Goal: Task Accomplishment & Management: Complete application form

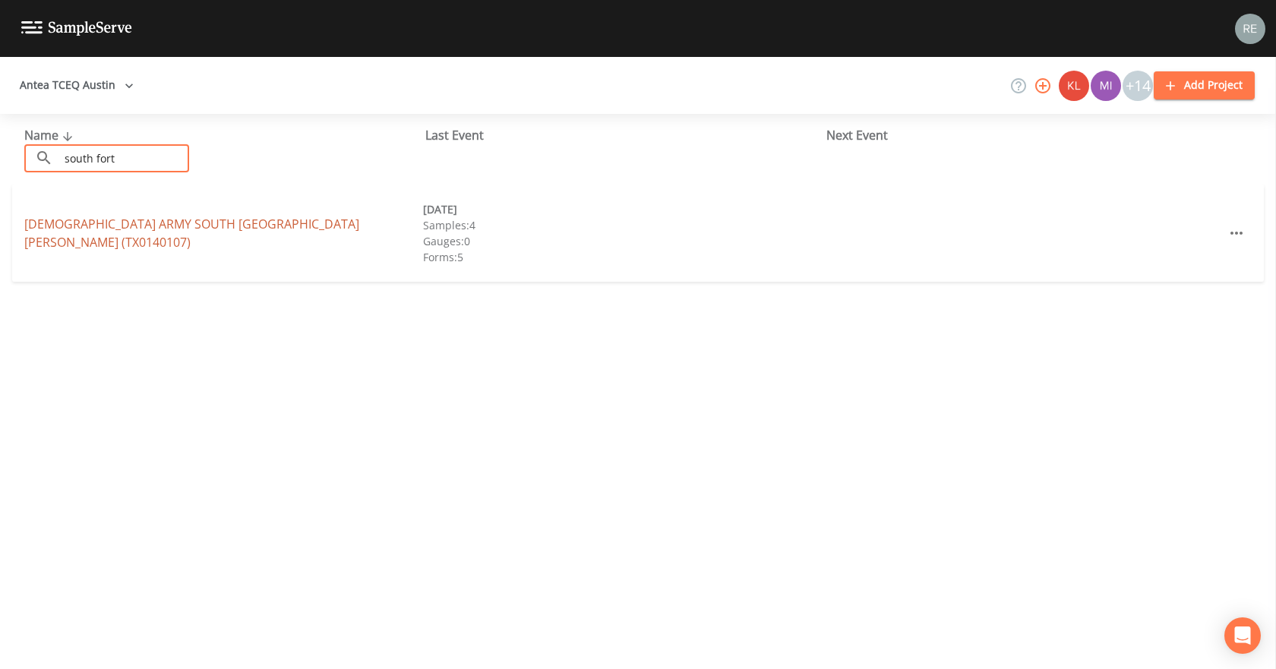
type input "south fort"
click at [130, 230] on link "[DEMOGRAPHIC_DATA] ARMY [GEOGRAPHIC_DATA][PERSON_NAME] (TX0140107)" at bounding box center [191, 233] width 335 height 35
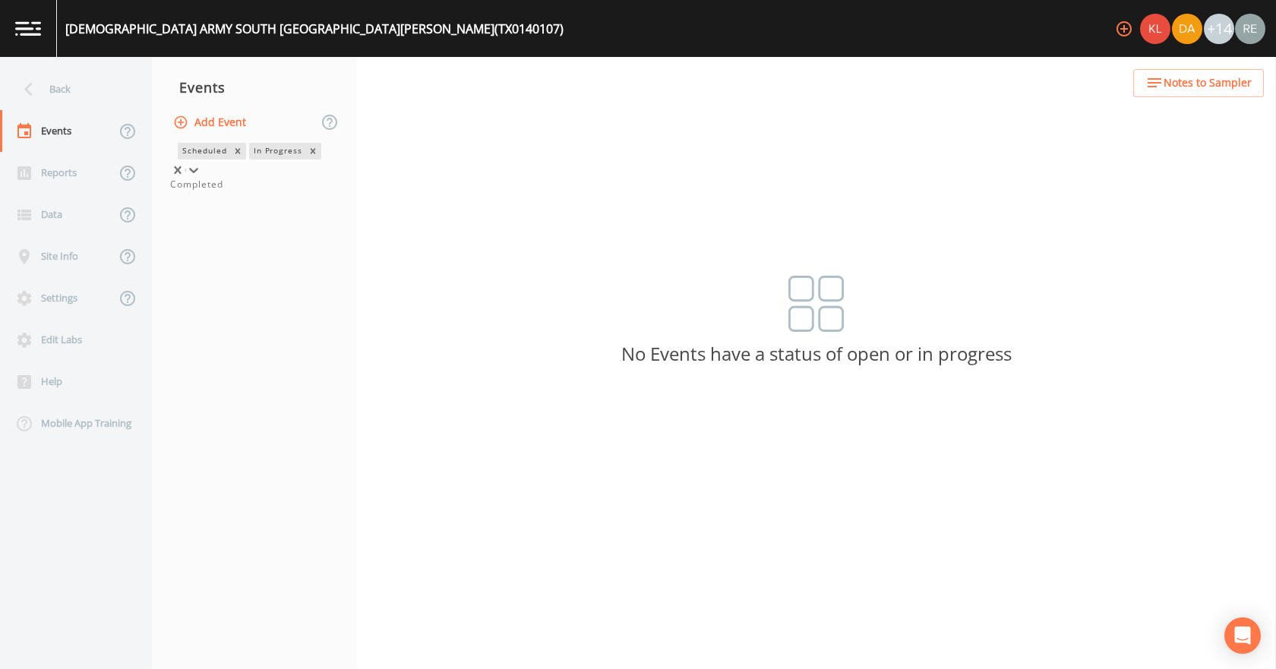
click at [201, 163] on icon at bounding box center [193, 170] width 15 height 15
click at [234, 191] on div "Completed" at bounding box center [254, 185] width 169 height 14
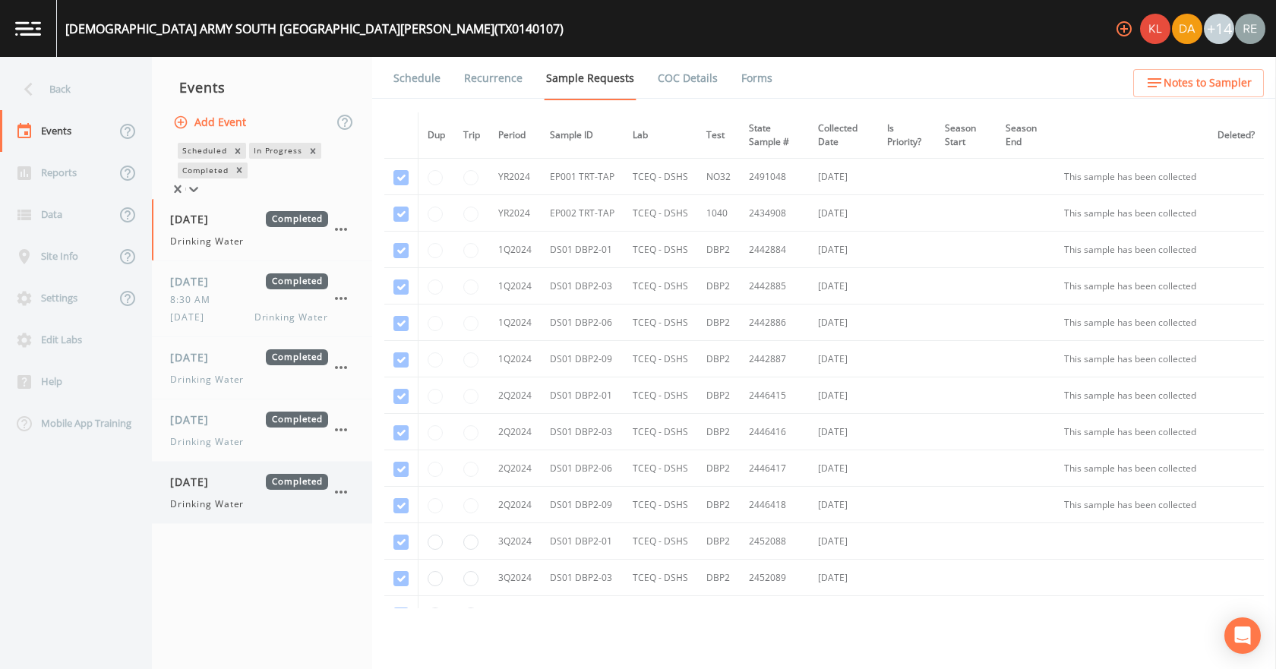
click at [220, 490] on span "[DATE]" at bounding box center [194, 482] width 49 height 16
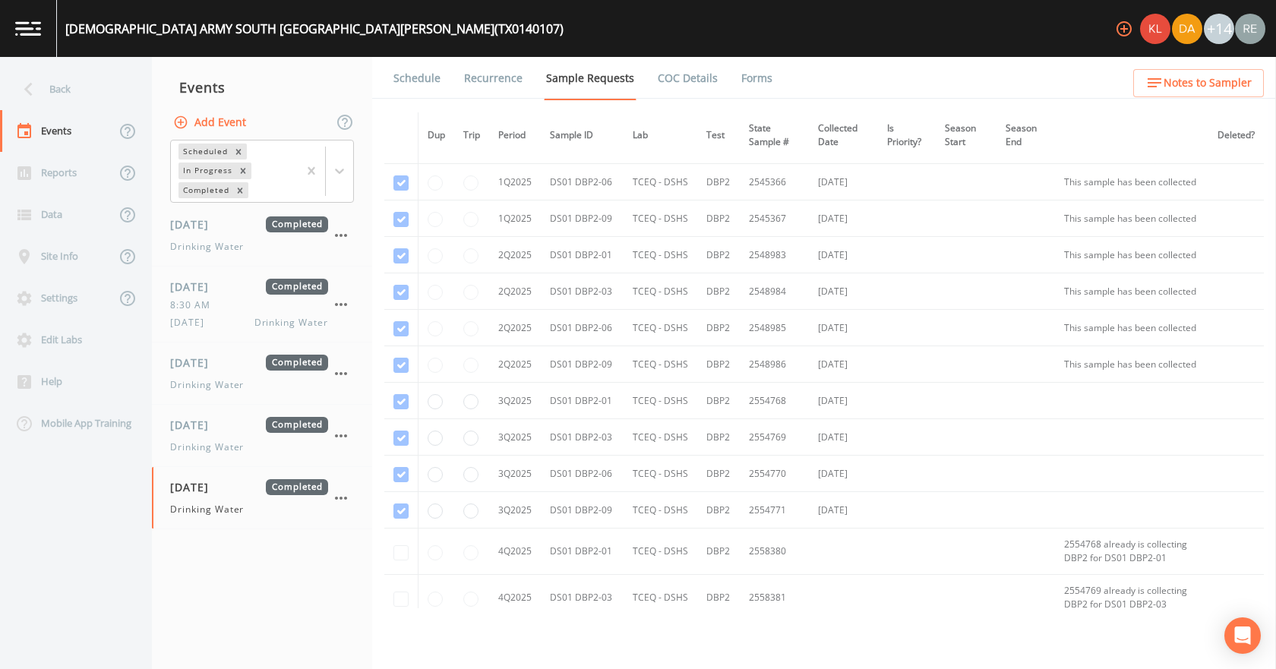
scroll to position [911, 0]
click at [115, 88] on div "Back" at bounding box center [68, 89] width 137 height 42
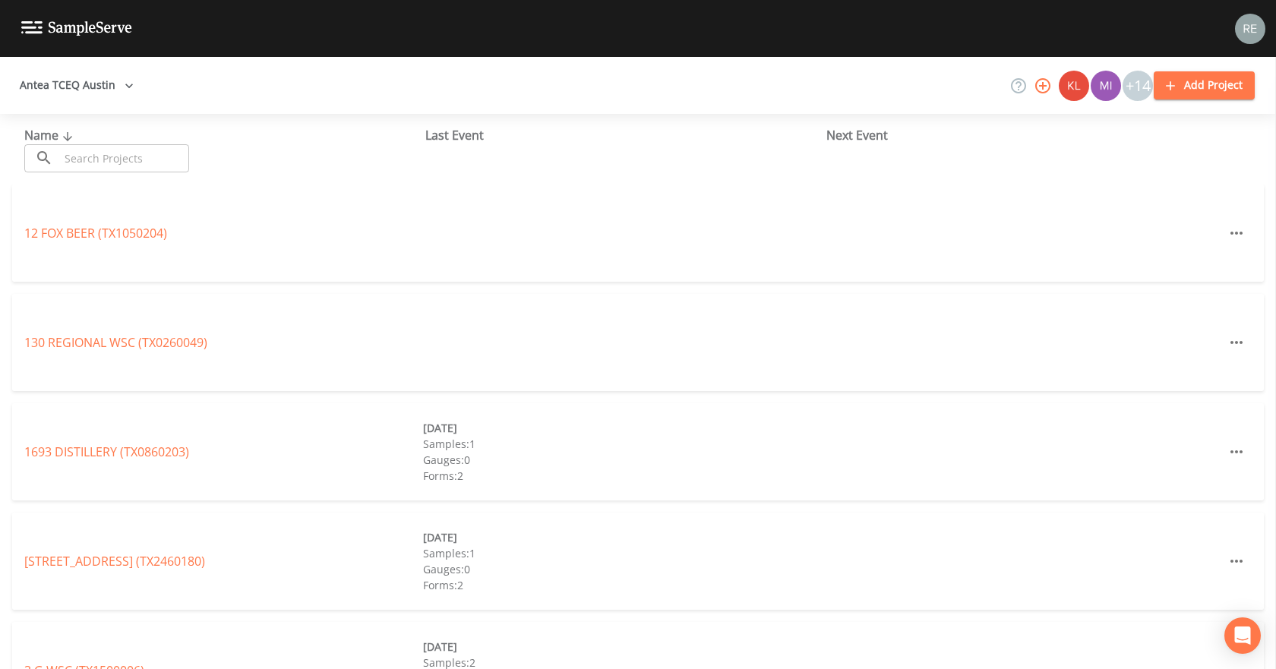
click at [68, 160] on input "text" at bounding box center [124, 158] width 130 height 28
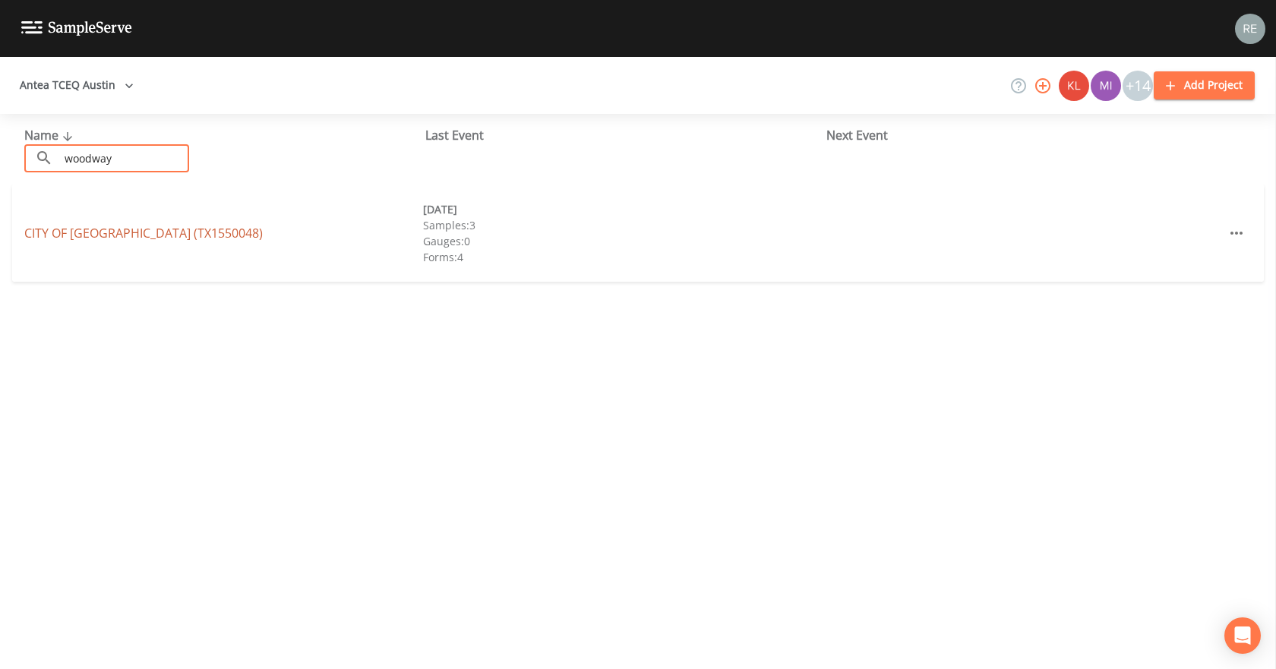
type input "woodway"
click at [81, 235] on link "[GEOGRAPHIC_DATA] (TX1550048)" at bounding box center [143, 233] width 238 height 17
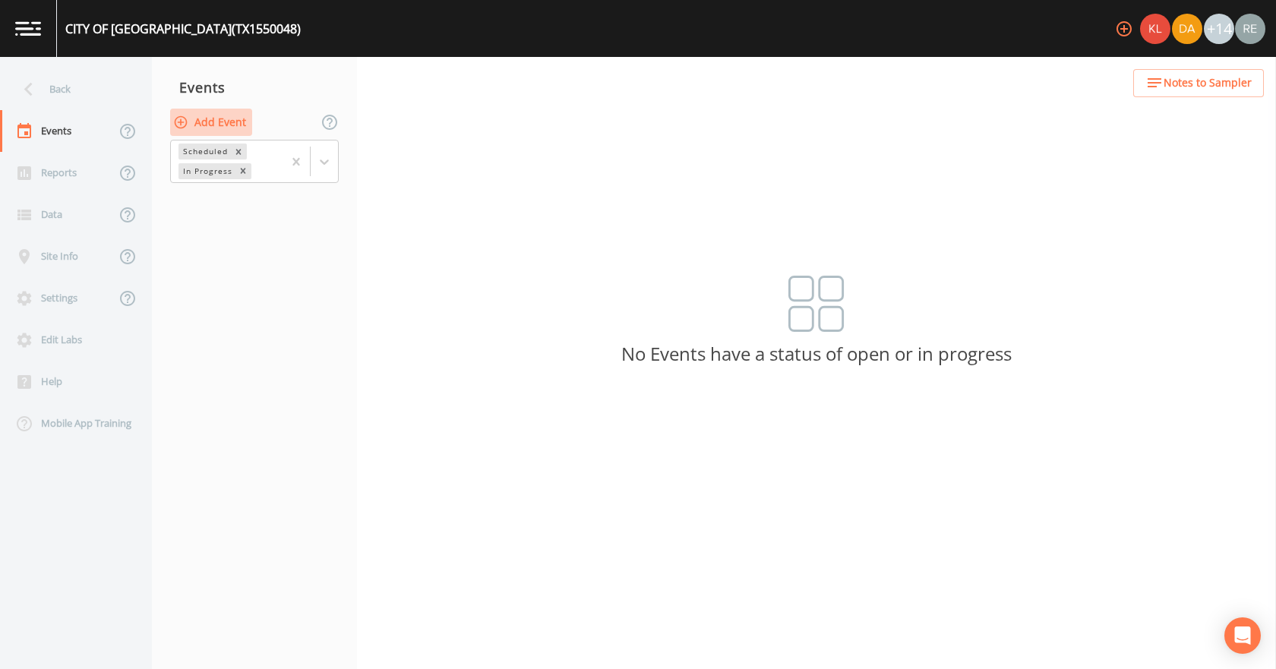
click at [232, 125] on button "Add Event" at bounding box center [211, 123] width 82 height 28
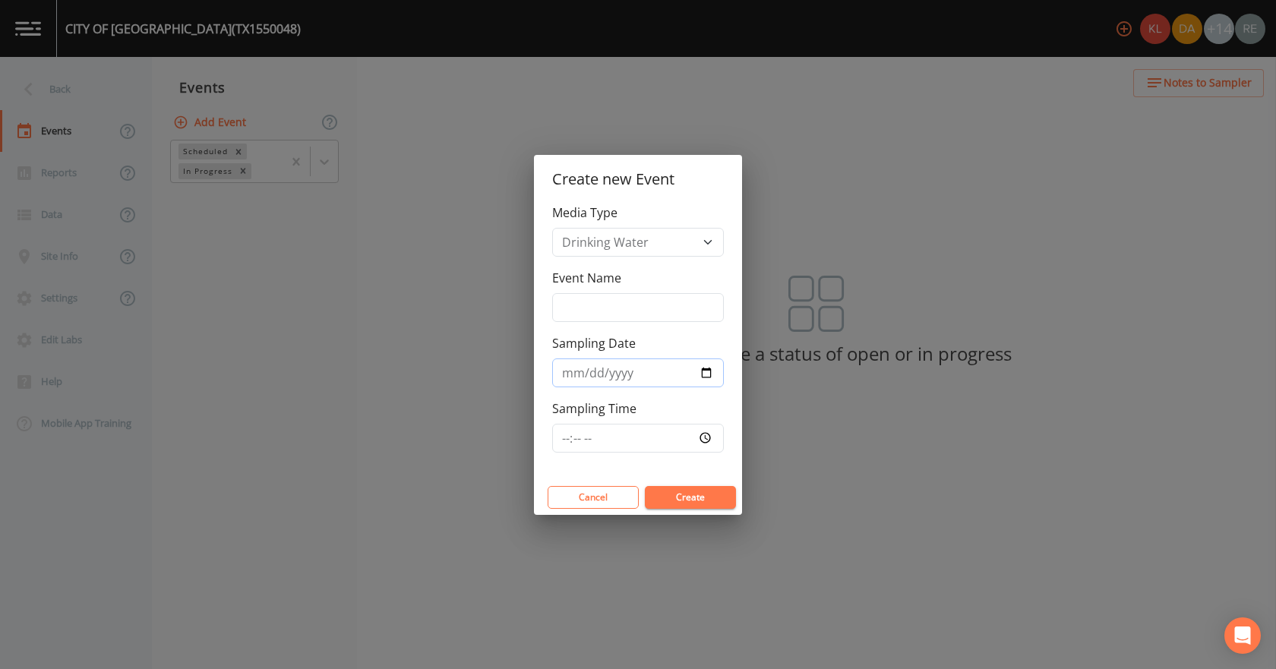
click at [700, 373] on input "Sampling Date" at bounding box center [638, 372] width 172 height 29
type input "[DATE]"
click at [668, 491] on button "Create" at bounding box center [690, 497] width 91 height 23
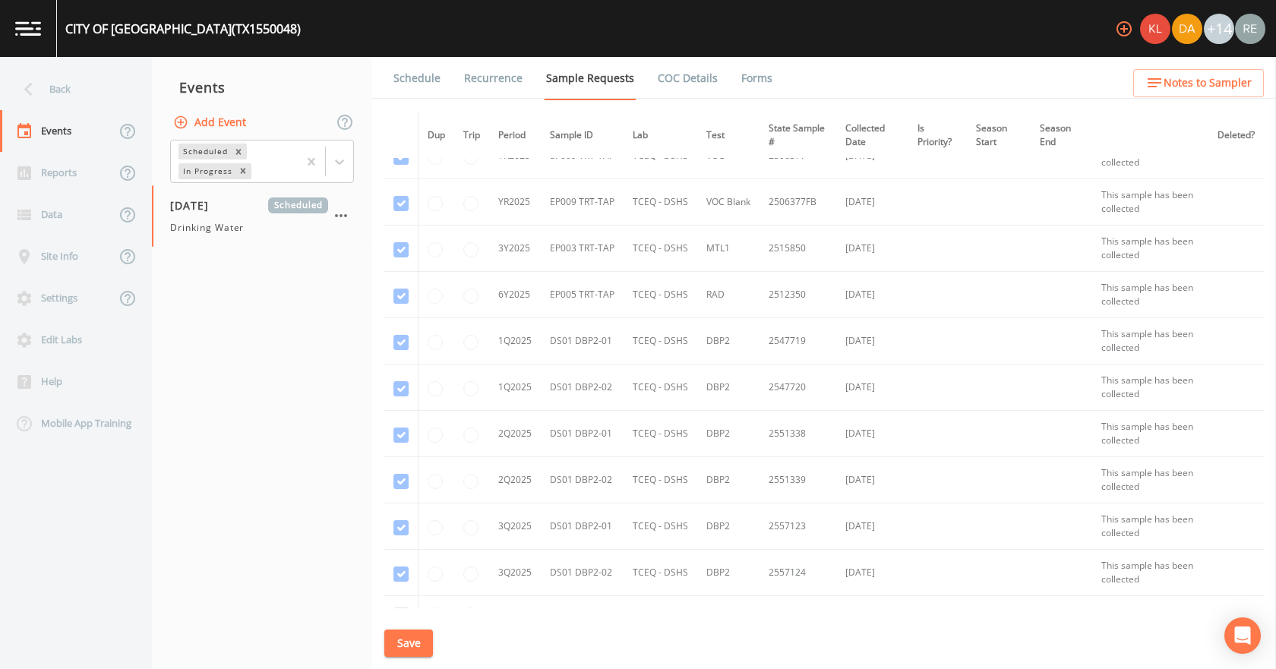
scroll to position [2495, 0]
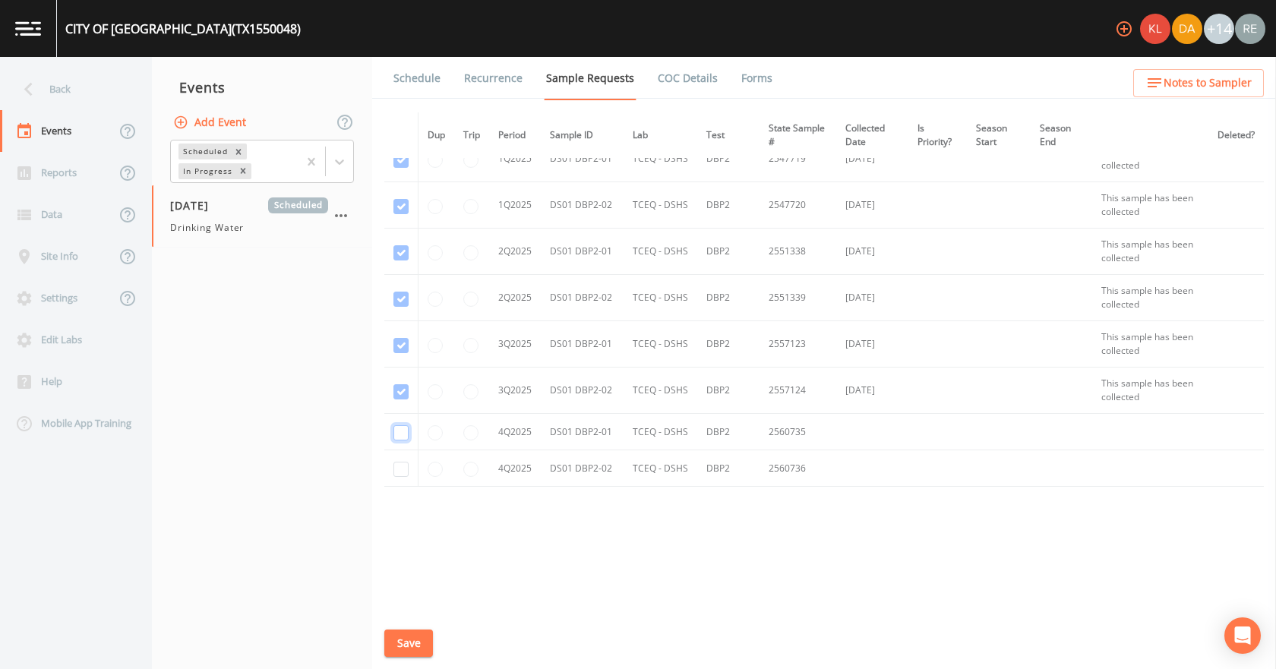
click at [399, 435] on input "checkbox" at bounding box center [400, 432] width 15 height 15
checkbox input "true"
click at [399, 470] on input "checkbox" at bounding box center [400, 469] width 15 height 15
checkbox input "true"
drag, startPoint x: 403, startPoint y: 634, endPoint x: 400, endPoint y: 623, distance: 11.6
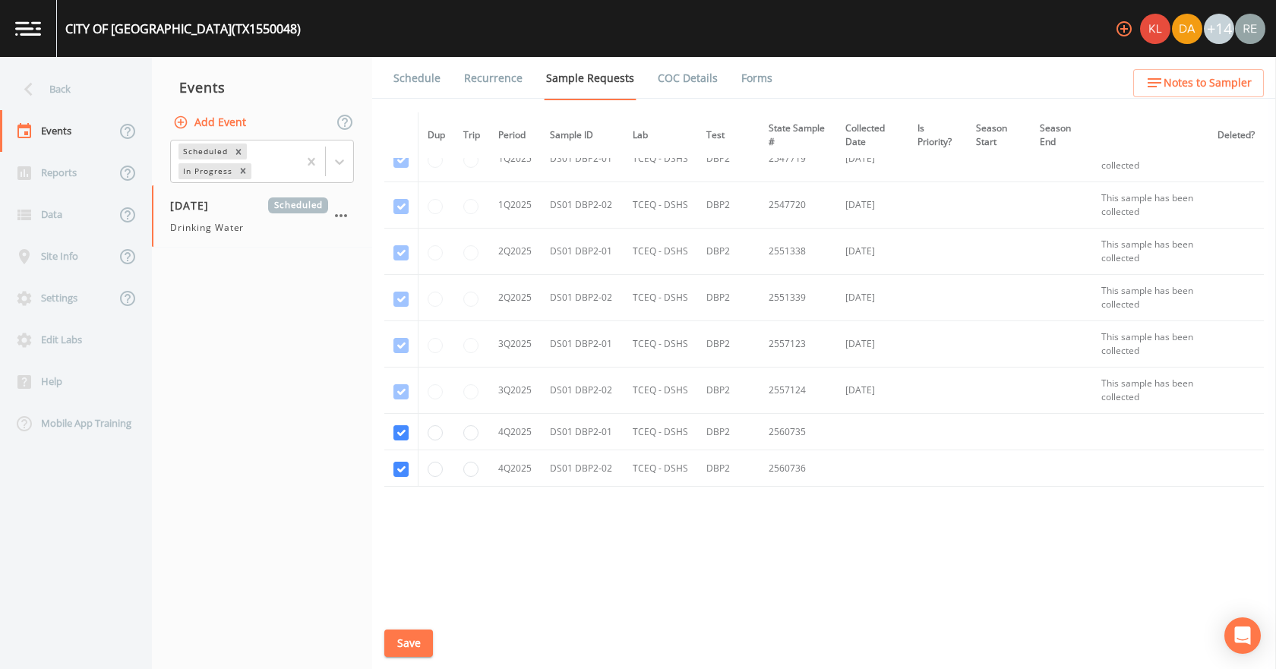
click at [401, 630] on button "Save" at bounding box center [408, 644] width 49 height 28
click at [423, 83] on link "Schedule" at bounding box center [417, 78] width 52 height 43
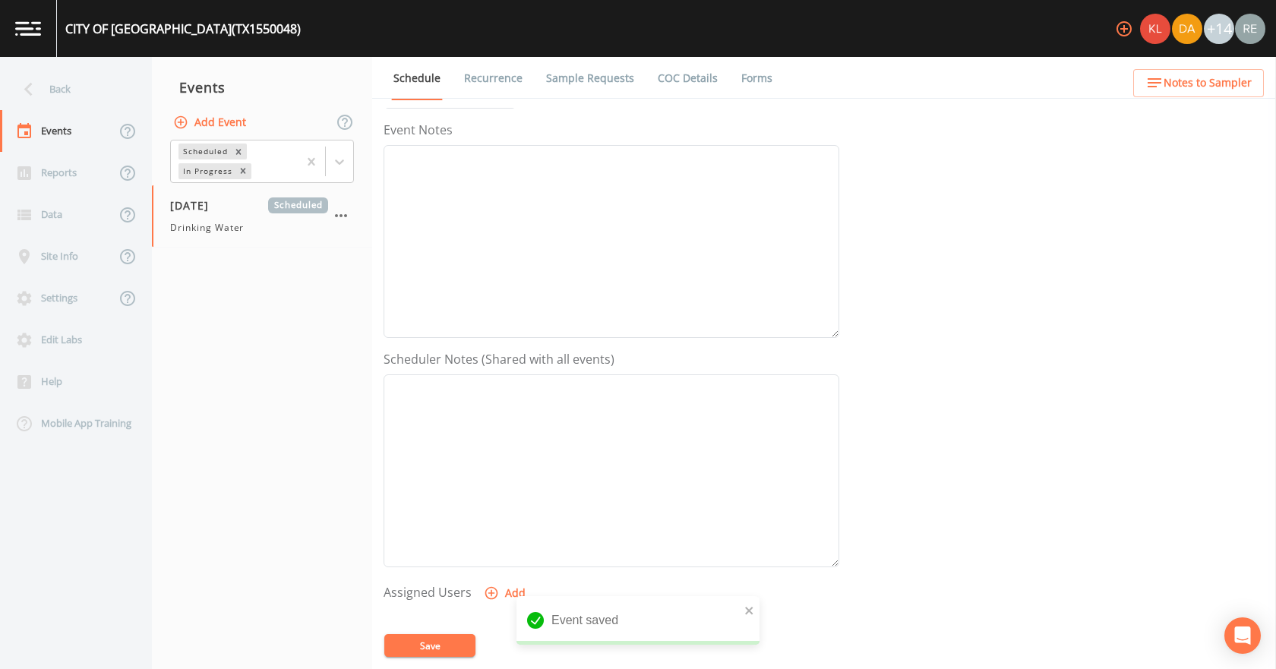
scroll to position [403, 0]
click at [504, 377] on button "Add" at bounding box center [506, 374] width 51 height 28
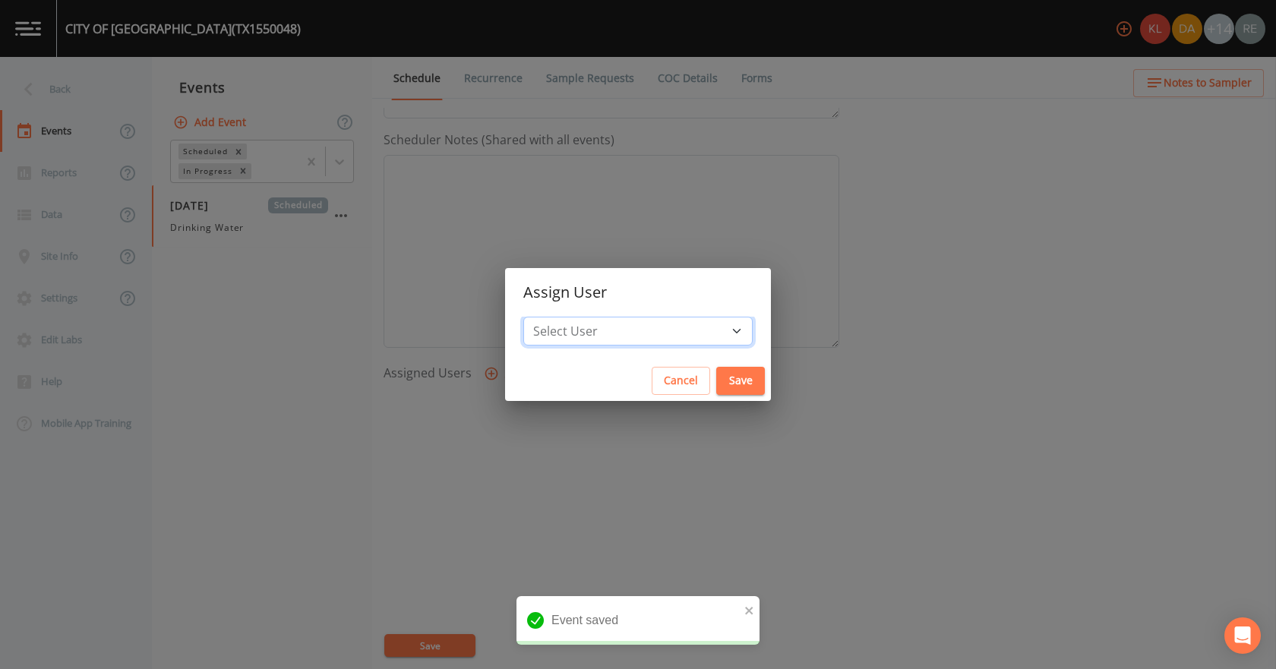
click at [620, 332] on select "Select User [PERSON_NAME] [PERSON_NAME] [PERSON_NAME] [PERSON_NAME] [PERSON_NAM…" at bounding box center [637, 331] width 229 height 29
select select "cda467bf-2385-465e-b0d0-2ef008f7967e"
click at [564, 317] on select "Select User [PERSON_NAME] [PERSON_NAME] [PERSON_NAME] [PERSON_NAME] [PERSON_NAM…" at bounding box center [637, 331] width 229 height 29
click at [716, 376] on button "Save" at bounding box center [740, 381] width 49 height 28
select select
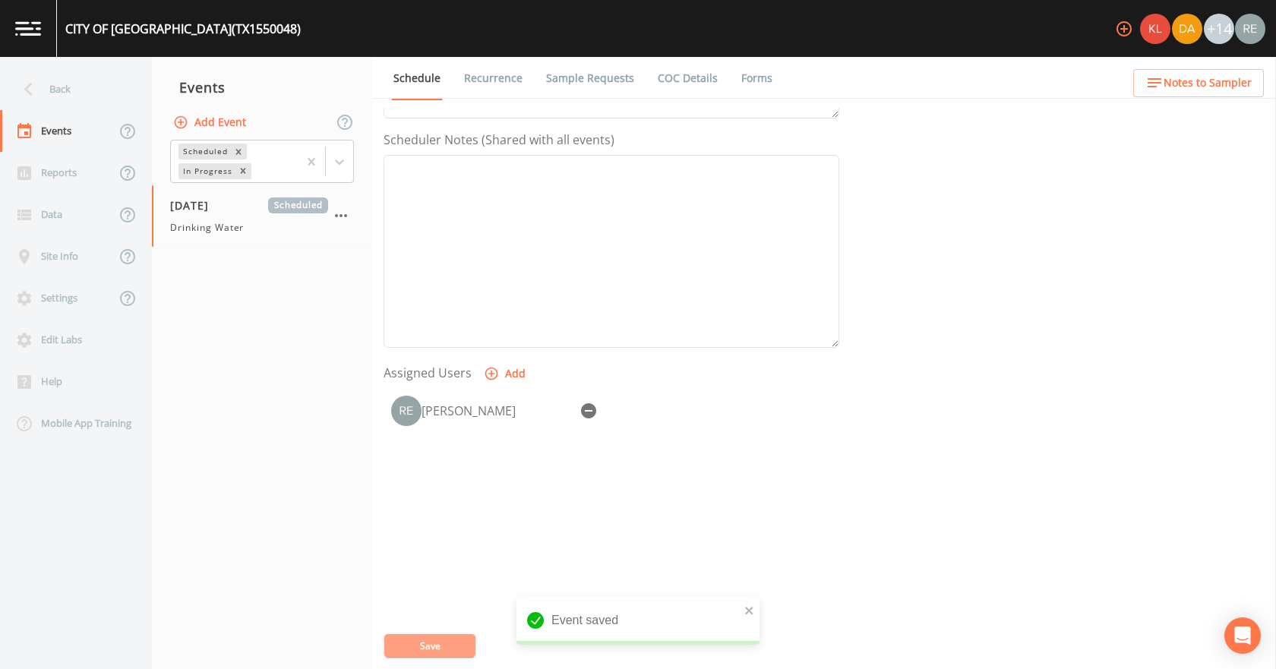
click at [455, 649] on button "Save" at bounding box center [429, 645] width 91 height 23
click at [100, 92] on div "Back" at bounding box center [68, 89] width 137 height 42
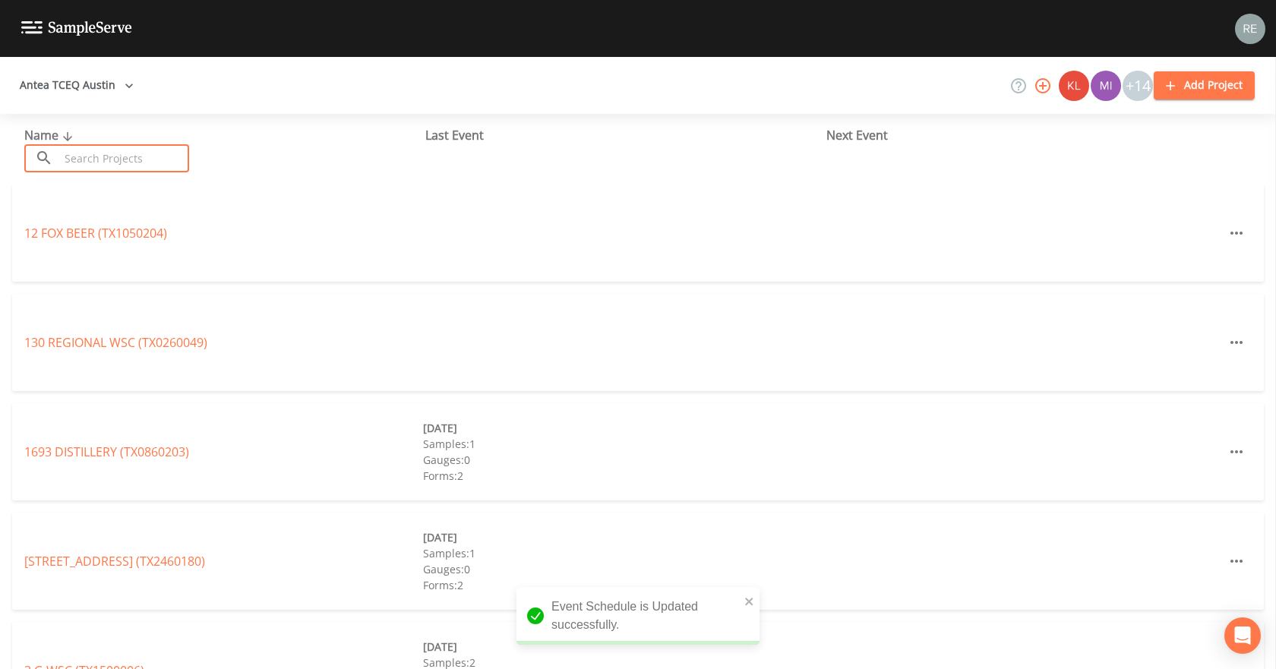
click at [116, 162] on input "text" at bounding box center [124, 158] width 130 height 28
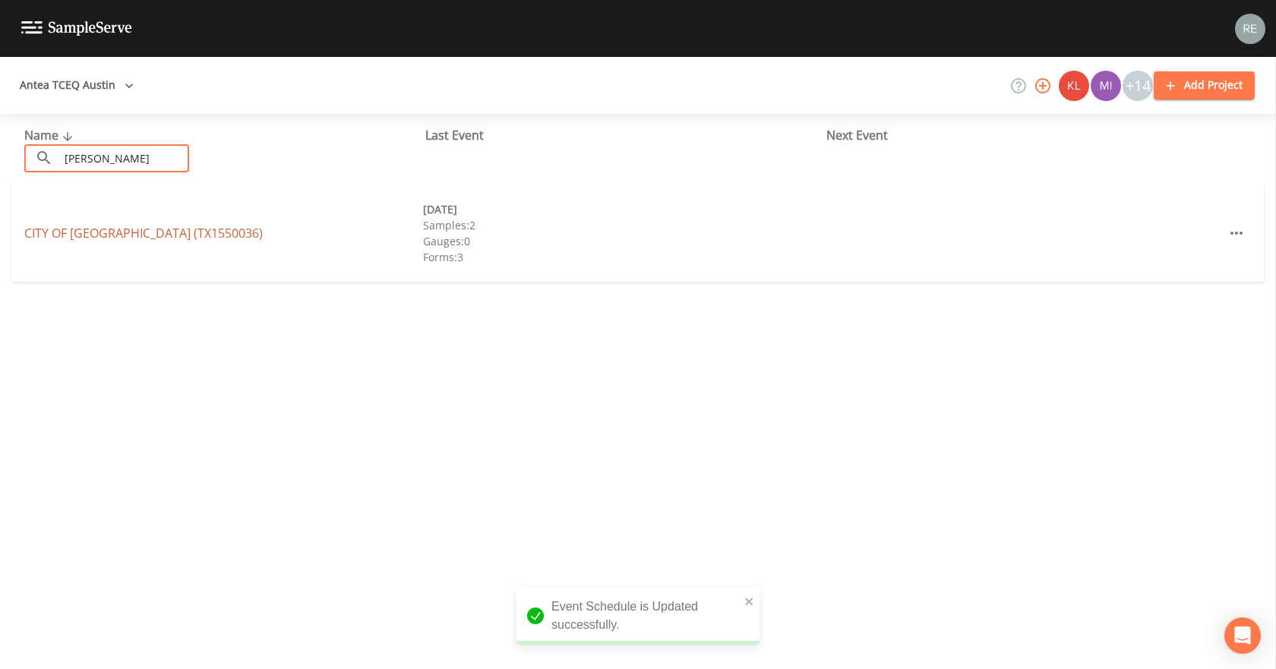
type input "[PERSON_NAME]"
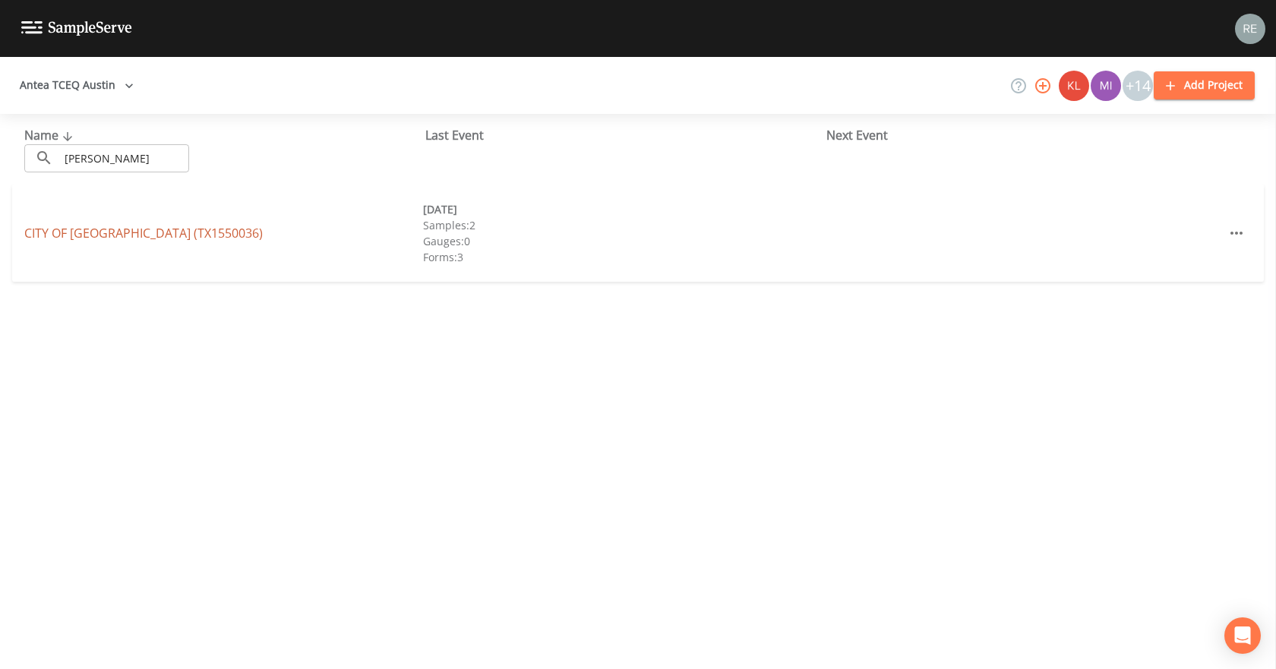
click at [128, 230] on link "CITY OF [GEOGRAPHIC_DATA] (TX1550036)" at bounding box center [143, 233] width 238 height 17
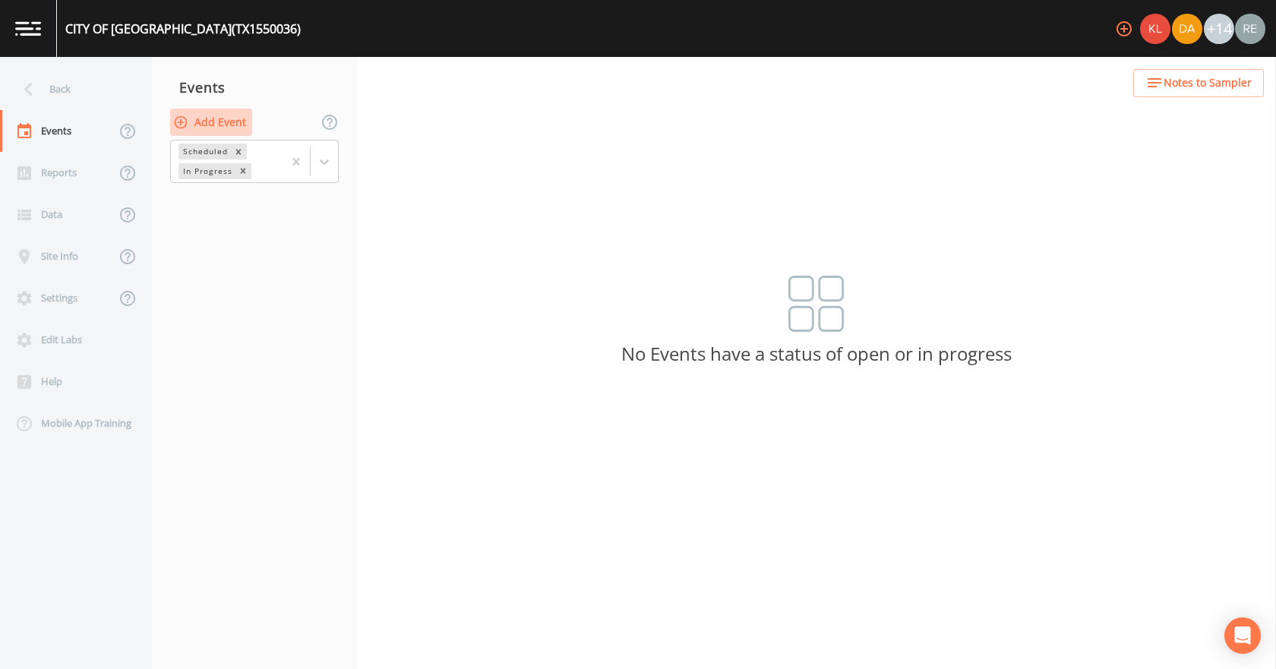
click at [229, 122] on button "Add Event" at bounding box center [211, 123] width 82 height 28
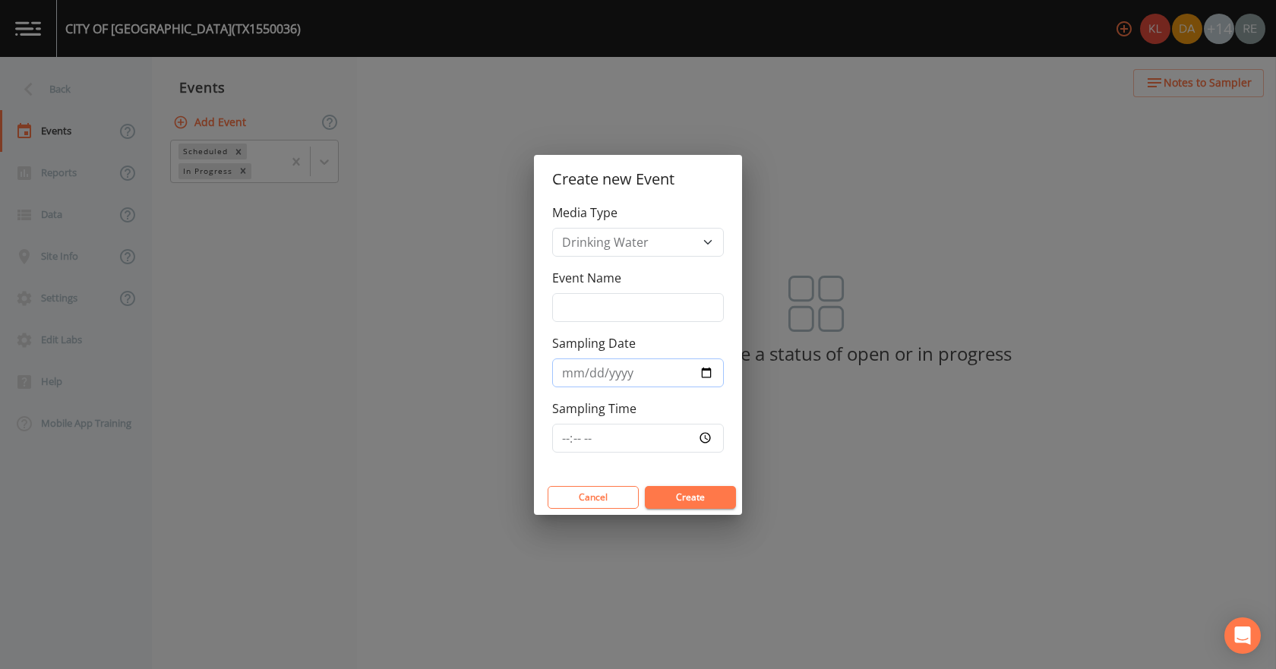
click at [698, 370] on input "Sampling Date" at bounding box center [638, 372] width 172 height 29
click at [706, 374] on input "Sampling Date" at bounding box center [638, 372] width 172 height 29
type input "[DATE]"
click at [684, 497] on button "Create" at bounding box center [690, 497] width 91 height 23
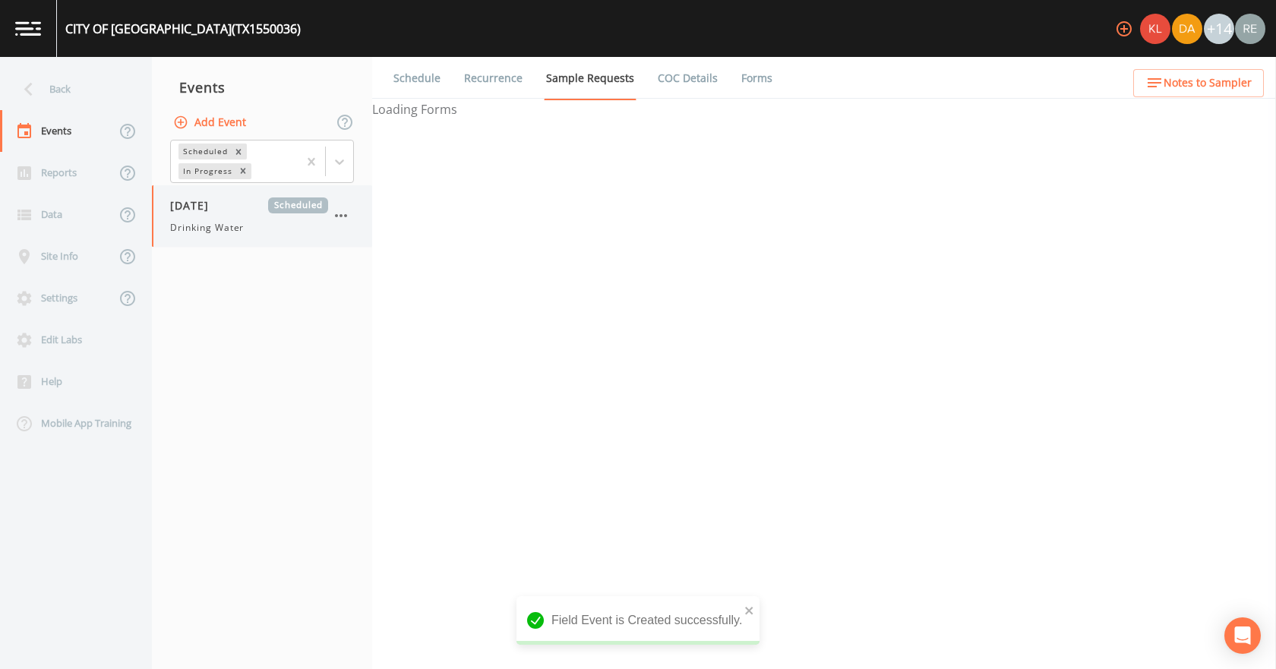
drag, startPoint x: 229, startPoint y: 226, endPoint x: 267, endPoint y: 235, distance: 38.9
click at [229, 226] on span "Drinking Water" at bounding box center [207, 228] width 74 height 14
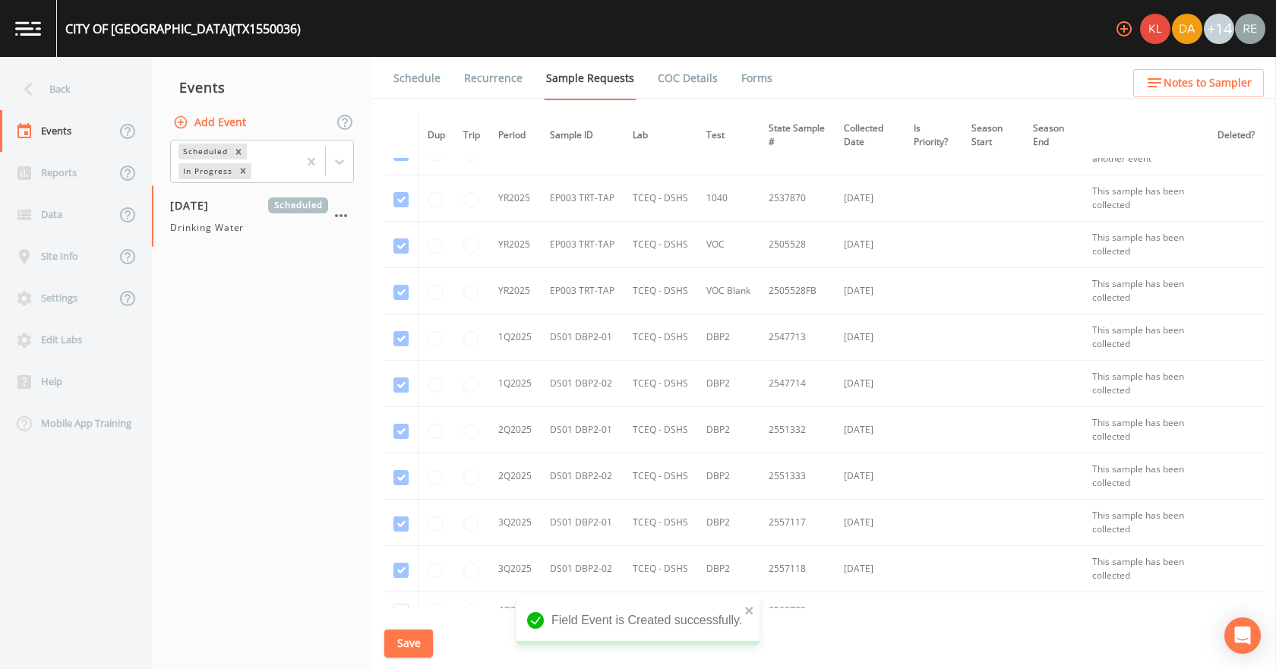
scroll to position [1644, 0]
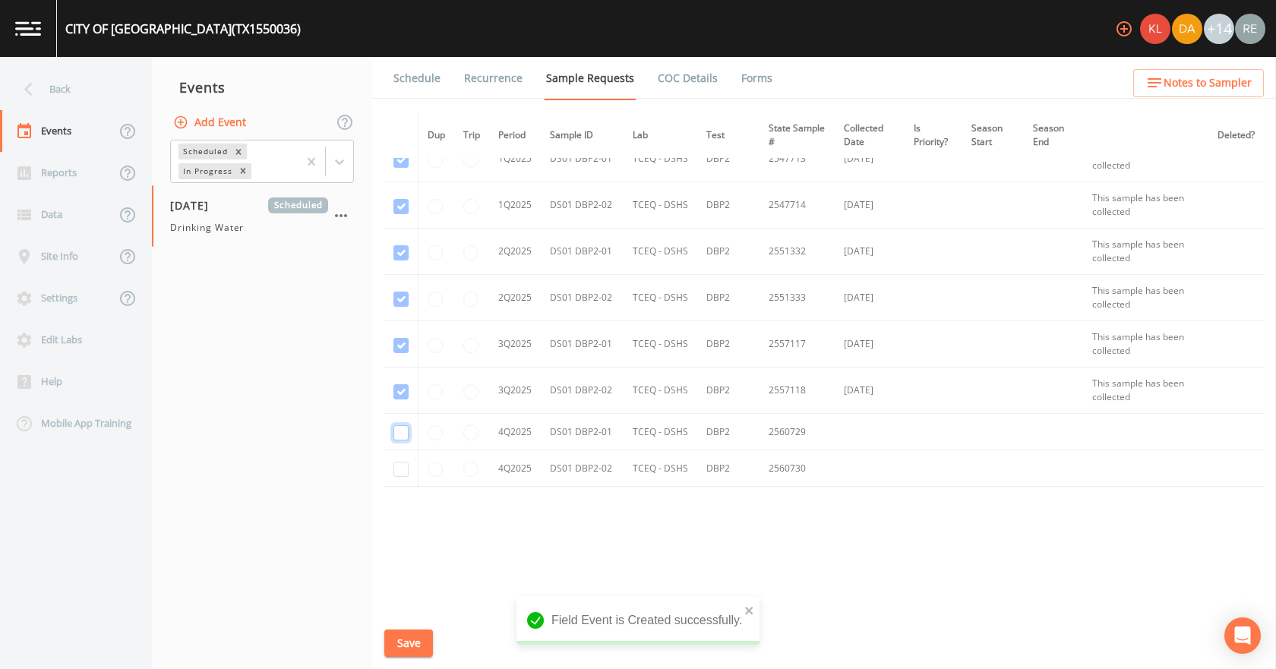
click at [403, 435] on input "checkbox" at bounding box center [400, 432] width 15 height 15
checkbox input "true"
click at [404, 463] on input "checkbox" at bounding box center [400, 469] width 15 height 15
checkbox input "true"
click at [423, 651] on button "Save" at bounding box center [408, 644] width 49 height 28
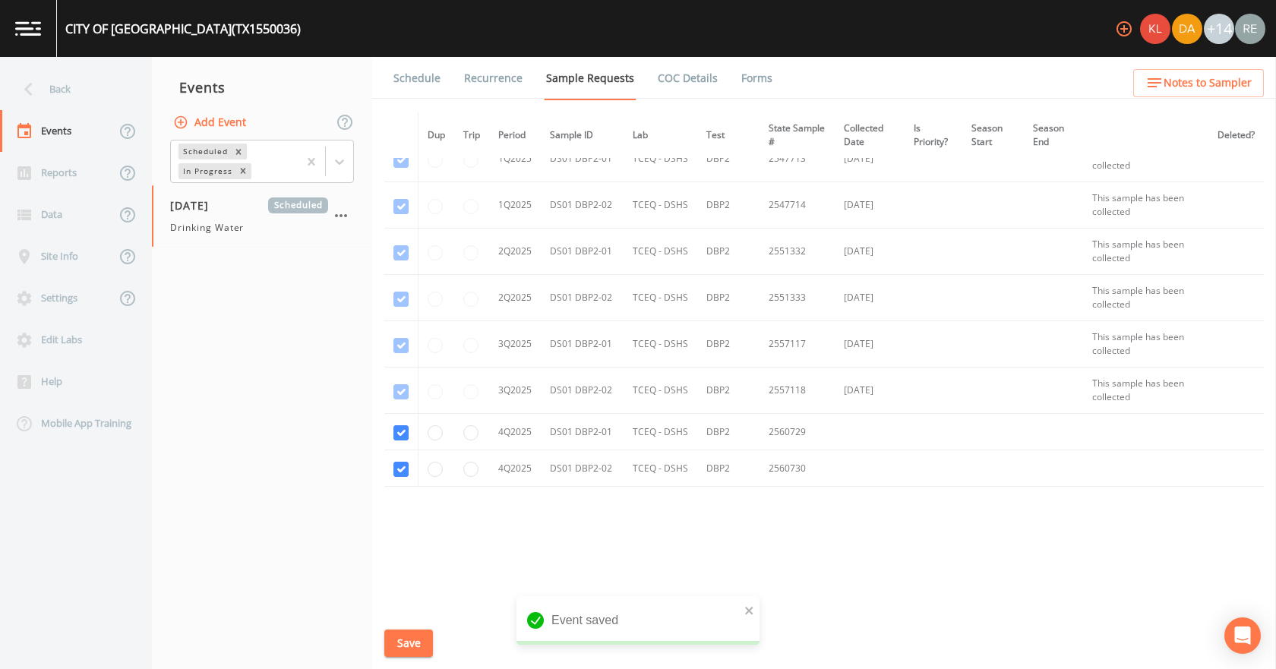
click at [431, 85] on link "Schedule" at bounding box center [417, 78] width 52 height 43
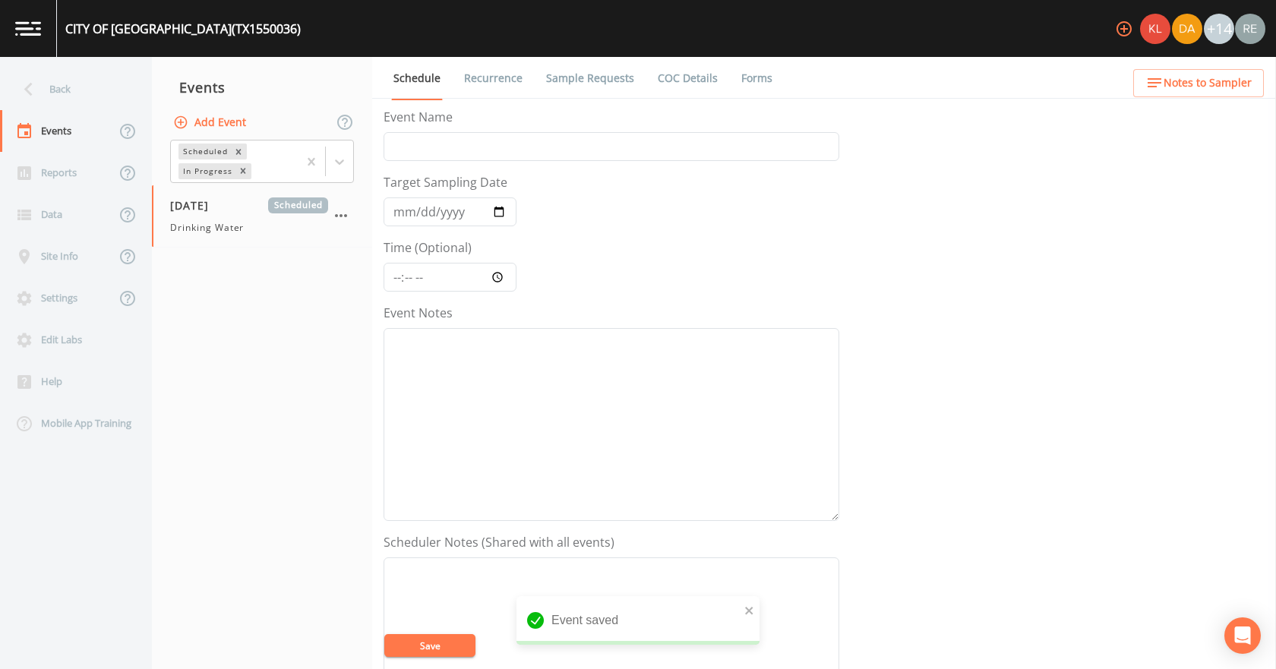
scroll to position [380, 0]
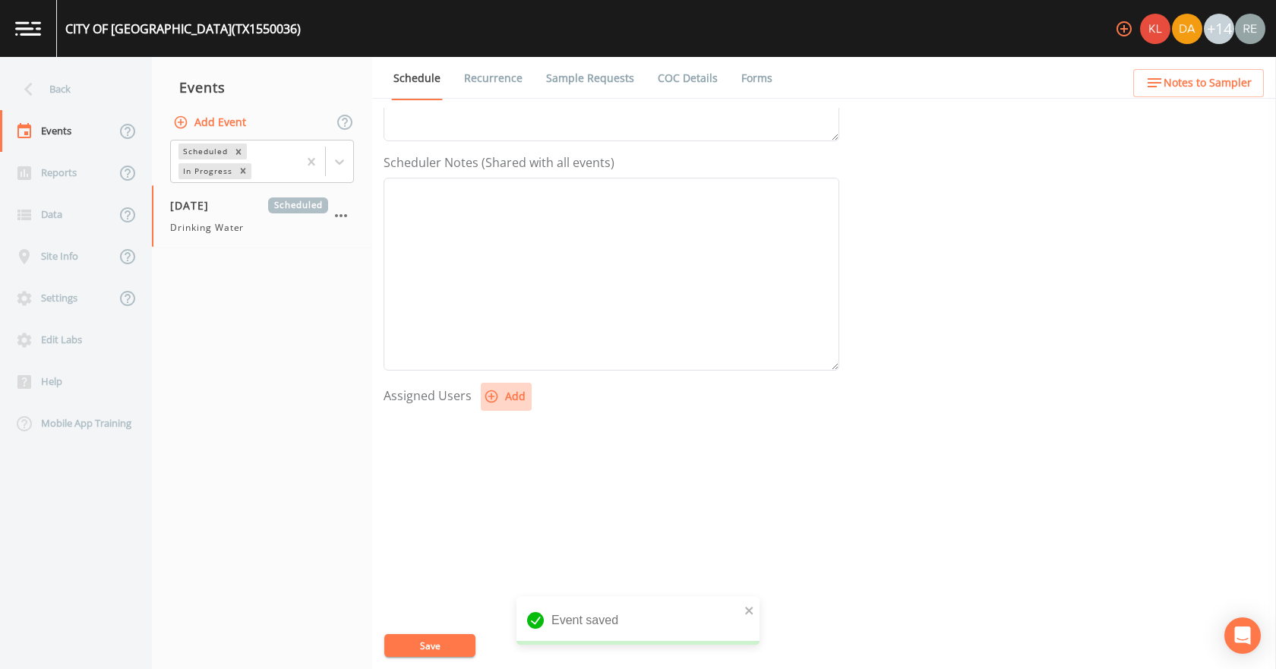
click at [508, 402] on button "Add" at bounding box center [506, 397] width 51 height 28
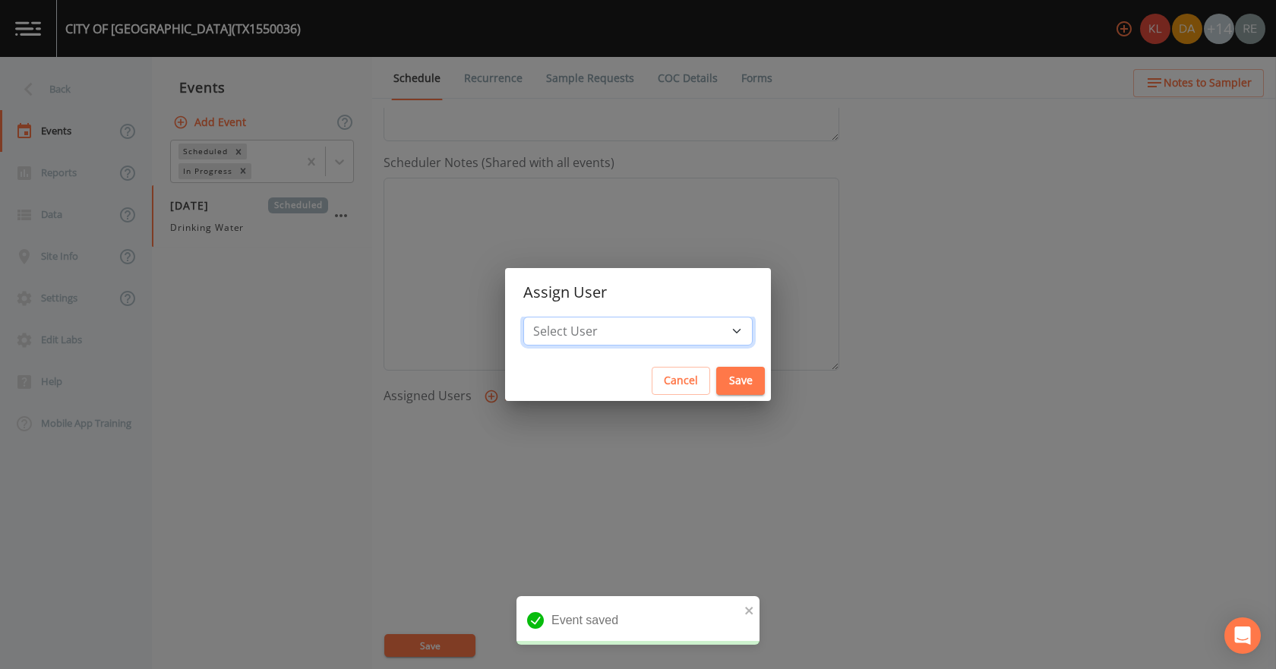
drag, startPoint x: 588, startPoint y: 342, endPoint x: 590, endPoint y: 325, distance: 16.9
click at [588, 342] on select "Select User [PERSON_NAME] [PERSON_NAME] [PERSON_NAME] [PERSON_NAME] [PERSON_NAM…" at bounding box center [637, 331] width 229 height 29
select select "cda467bf-2385-465e-b0d0-2ef008f7967e"
click at [564, 317] on select "Select User [PERSON_NAME] [PERSON_NAME] [PERSON_NAME] [PERSON_NAME] [PERSON_NAM…" at bounding box center [637, 331] width 229 height 29
drag, startPoint x: 690, startPoint y: 376, endPoint x: 547, endPoint y: 570, distance: 240.6
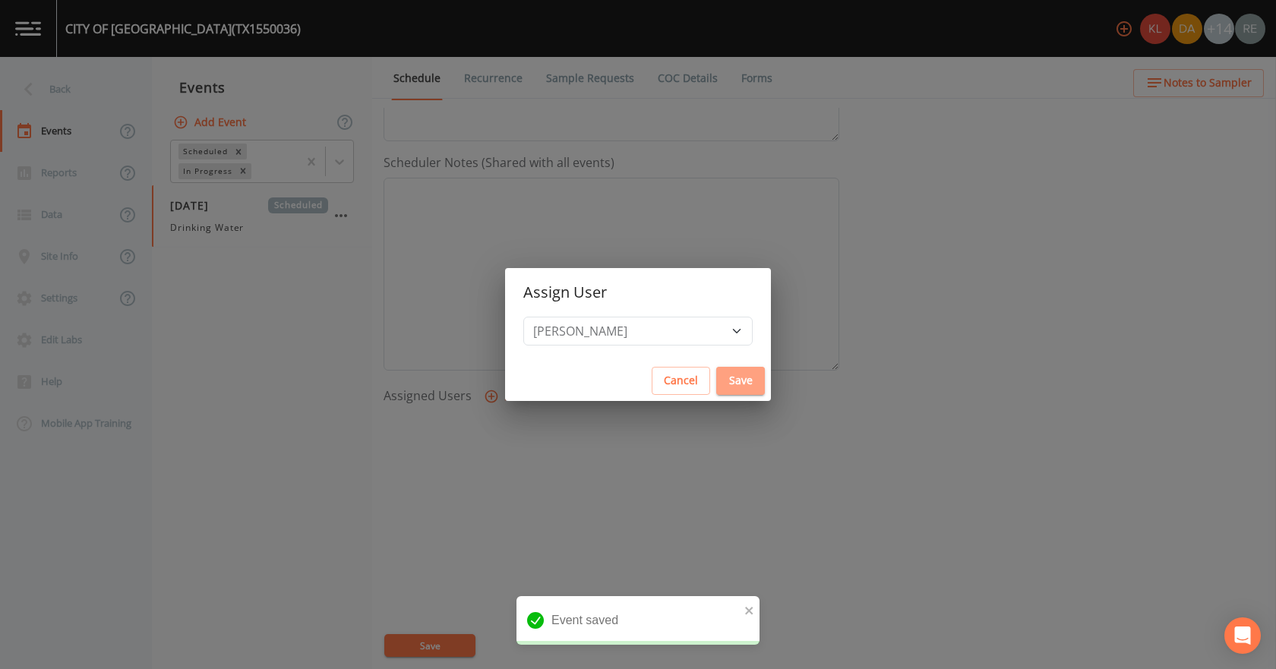
click at [716, 376] on button "Save" at bounding box center [740, 381] width 49 height 28
select select
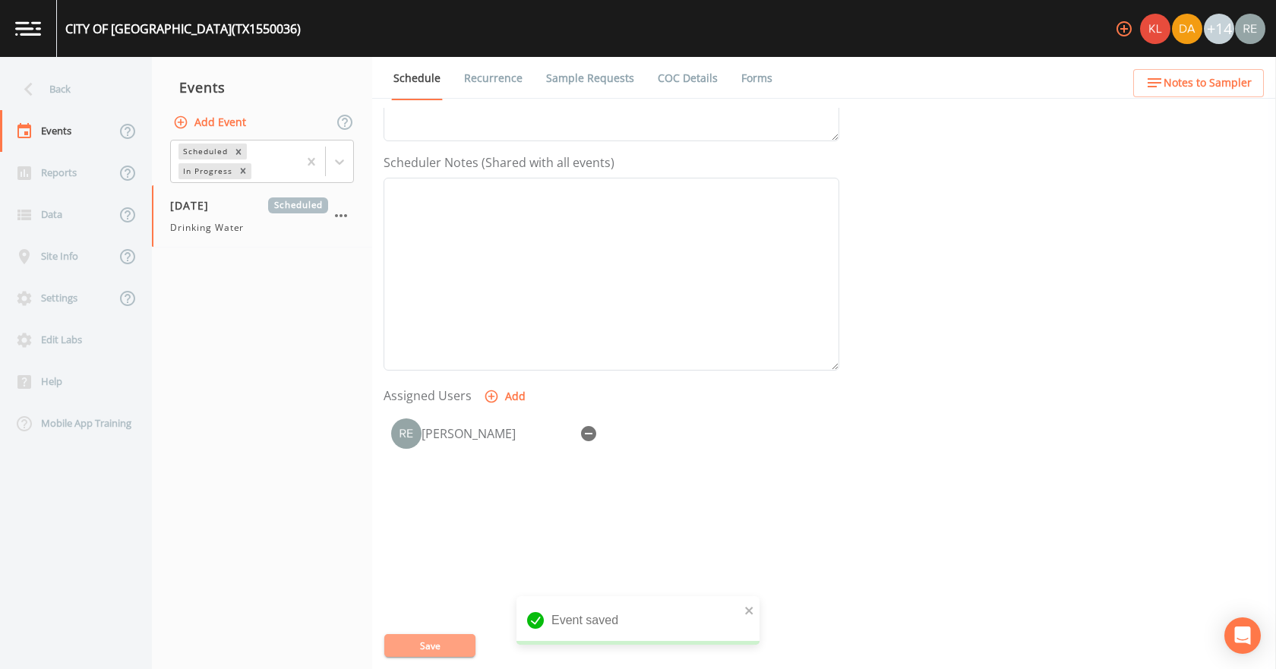
click at [450, 641] on button "Save" at bounding box center [429, 645] width 91 height 23
click at [439, 652] on button "Save" at bounding box center [429, 645] width 91 height 23
click at [57, 76] on div "Back" at bounding box center [68, 89] width 137 height 42
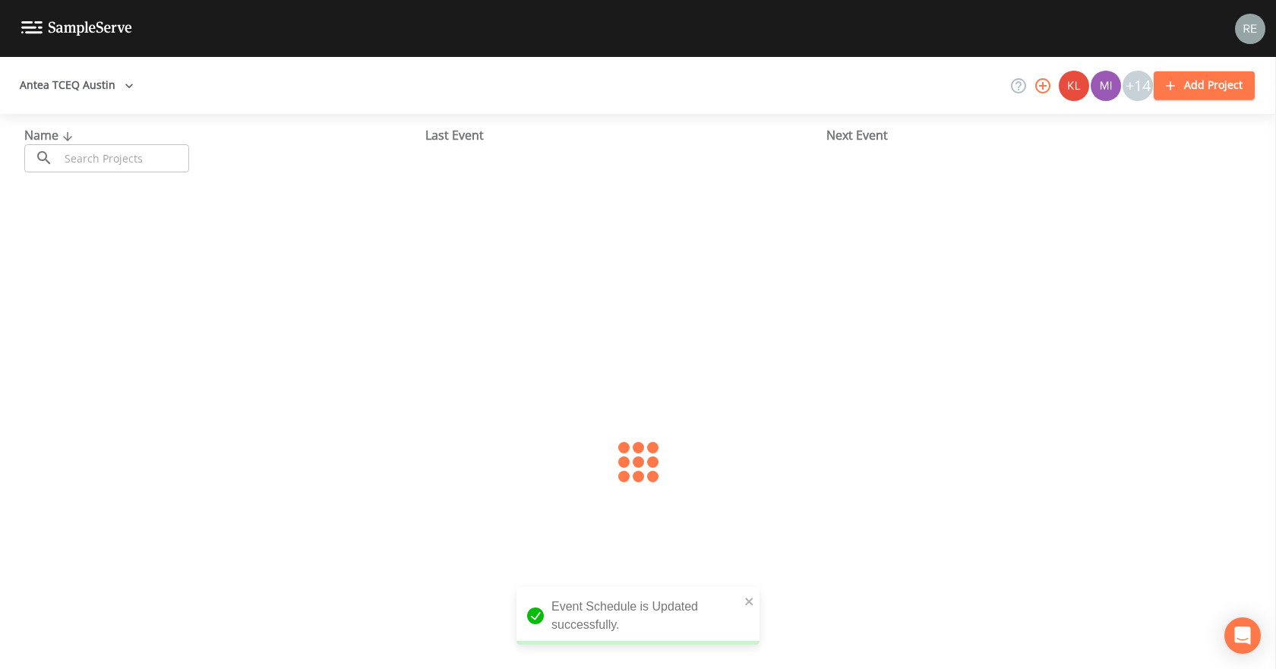
click at [111, 167] on input "text" at bounding box center [124, 158] width 130 height 28
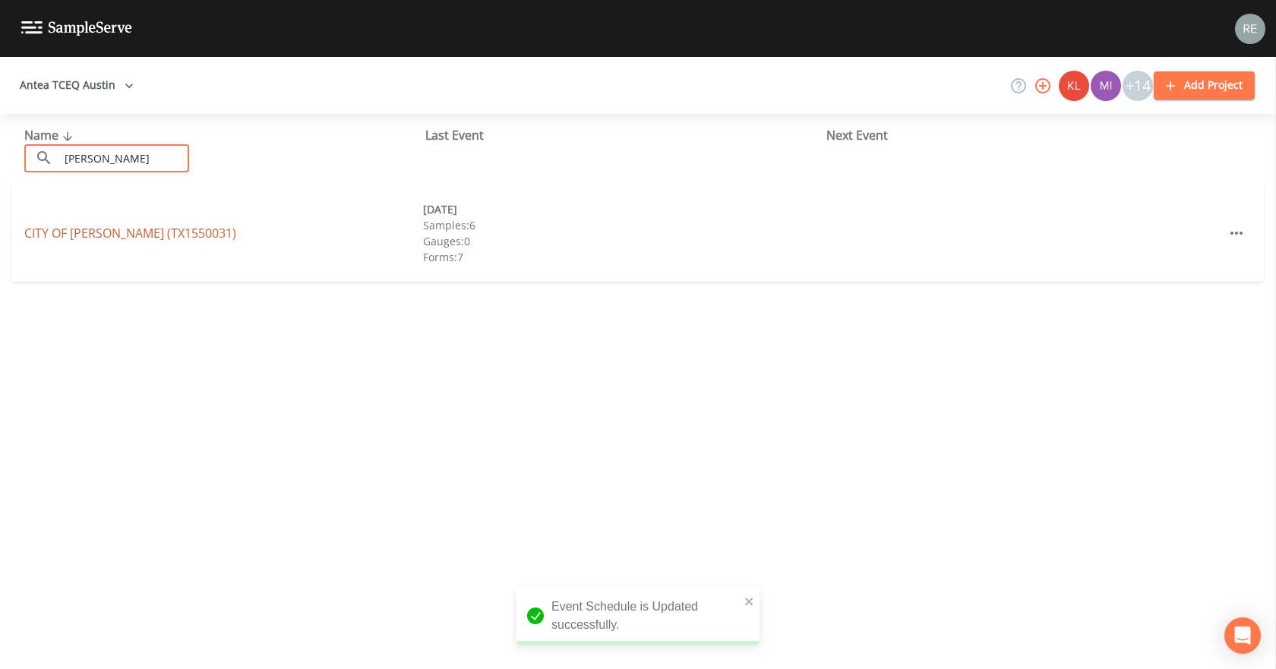
type input "[PERSON_NAME]"
click at [116, 226] on link "[GEOGRAPHIC_DATA][PERSON_NAME] (TX1550031)" at bounding box center [130, 233] width 212 height 17
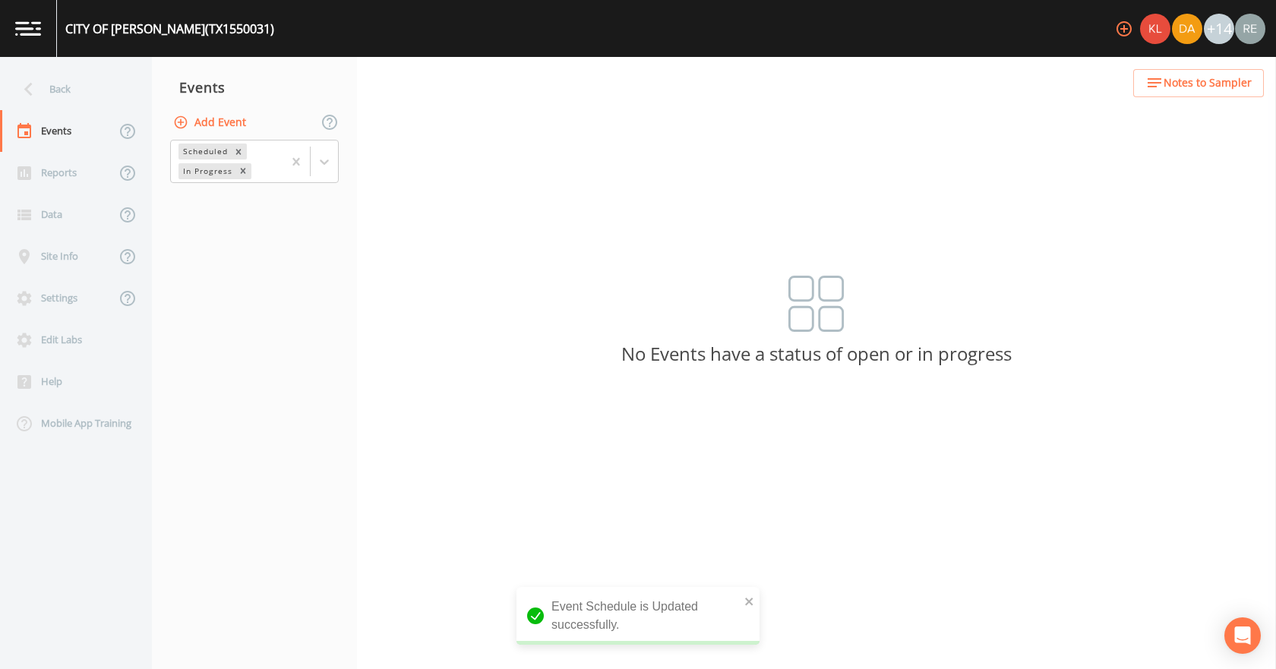
click at [223, 116] on button "Add Event" at bounding box center [211, 123] width 82 height 28
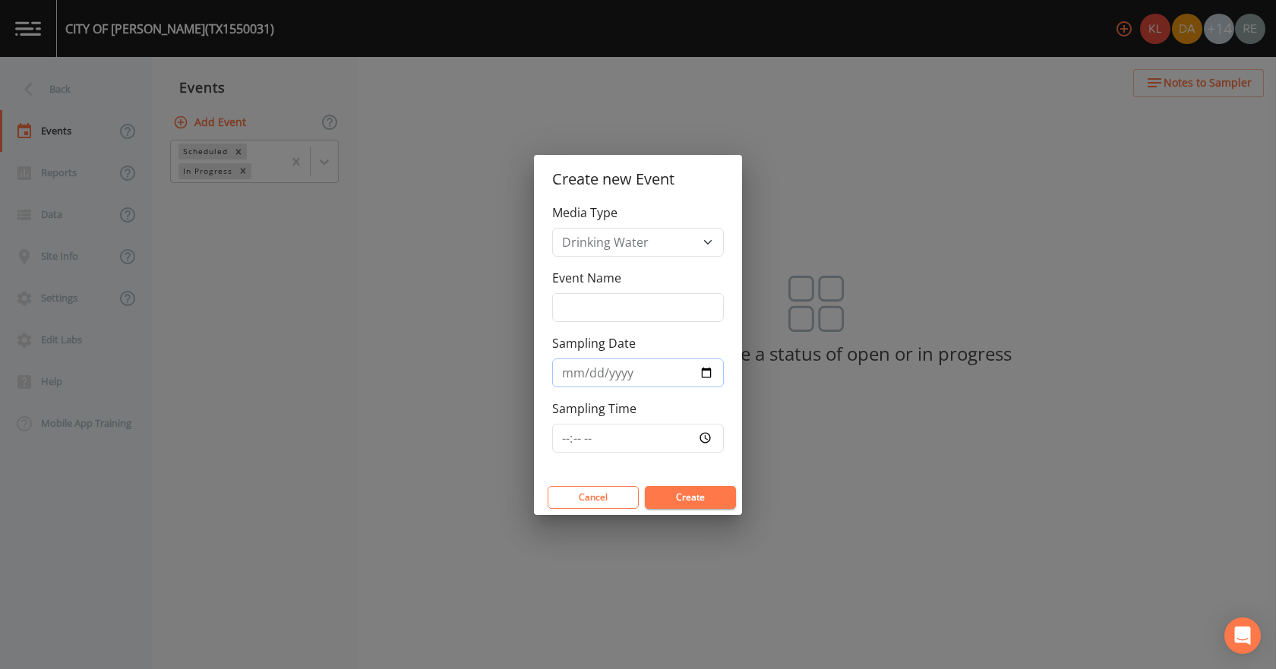
click at [703, 377] on input "Sampling Date" at bounding box center [638, 372] width 172 height 29
type input "[DATE]"
click at [674, 501] on button "Create" at bounding box center [690, 497] width 91 height 23
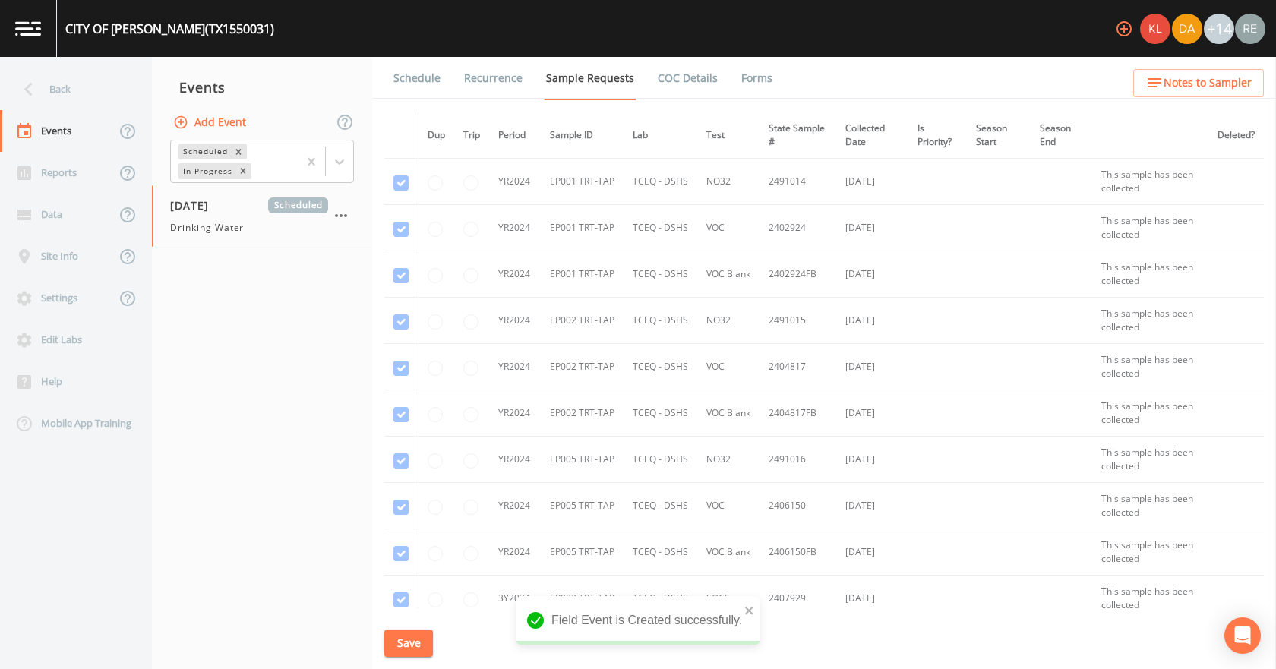
click at [224, 222] on span "Drinking Water" at bounding box center [207, 228] width 74 height 14
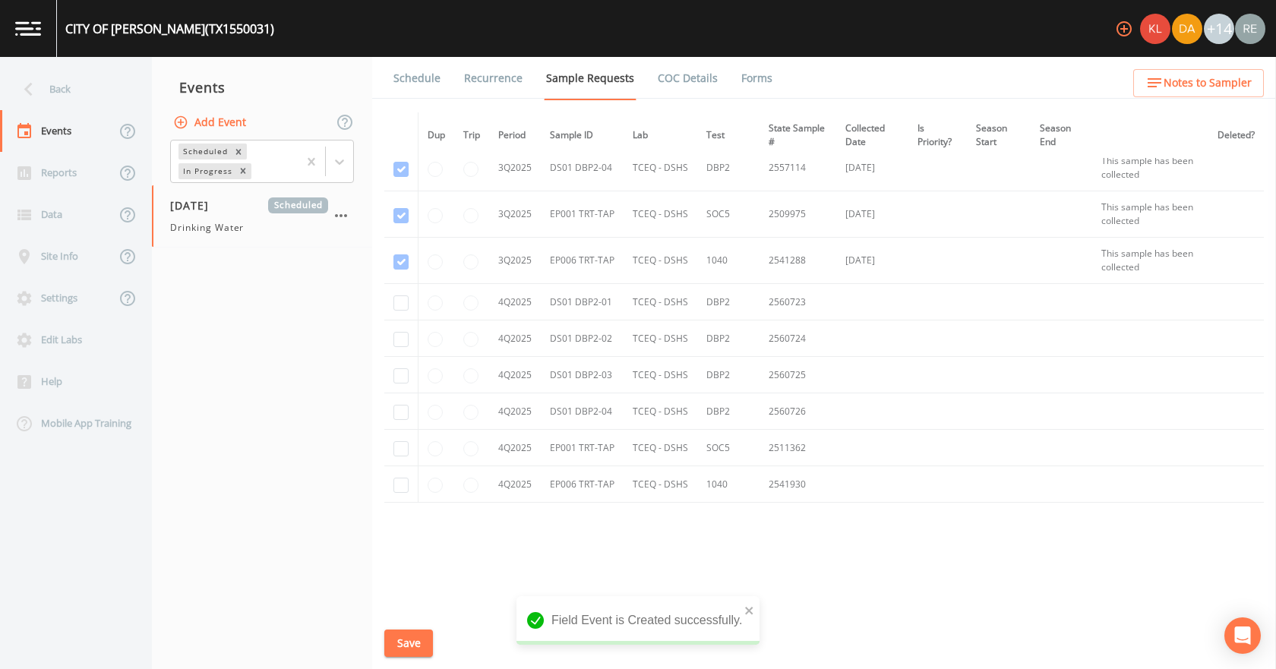
scroll to position [2902, 0]
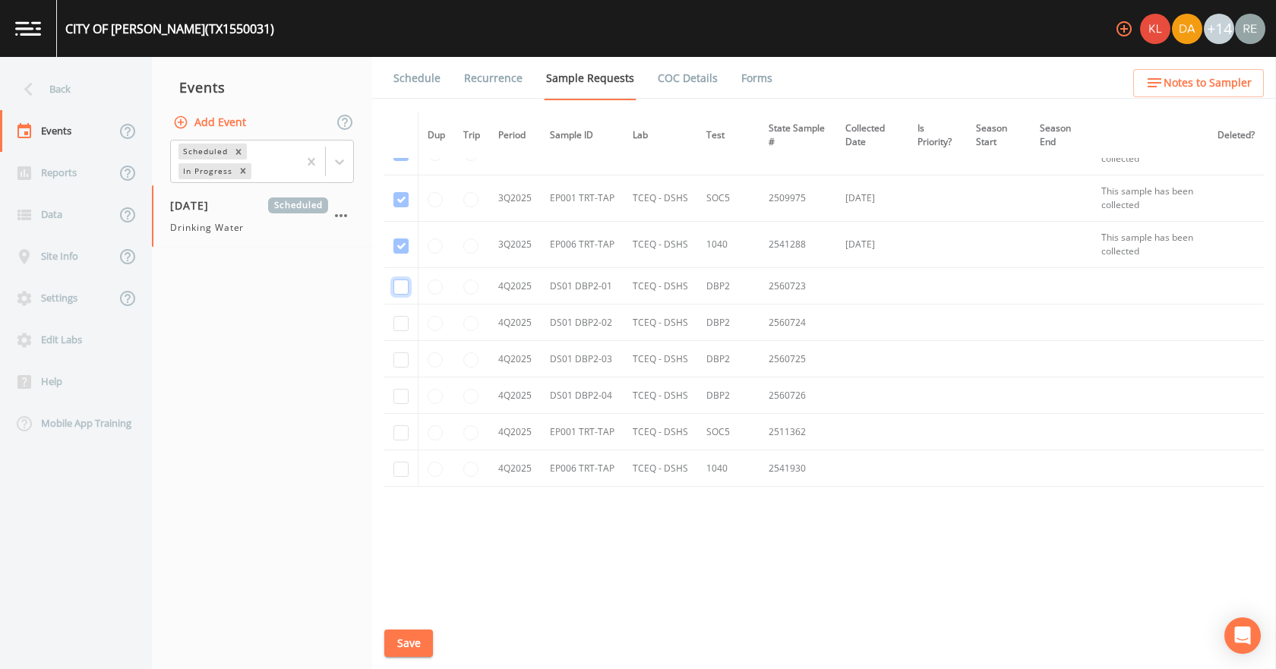
click at [402, 286] on input "checkbox" at bounding box center [400, 287] width 15 height 15
checkbox input "true"
drag, startPoint x: 397, startPoint y: 323, endPoint x: 407, endPoint y: 351, distance: 29.8
click at [397, 324] on input "checkbox" at bounding box center [400, 323] width 15 height 15
checkbox input "true"
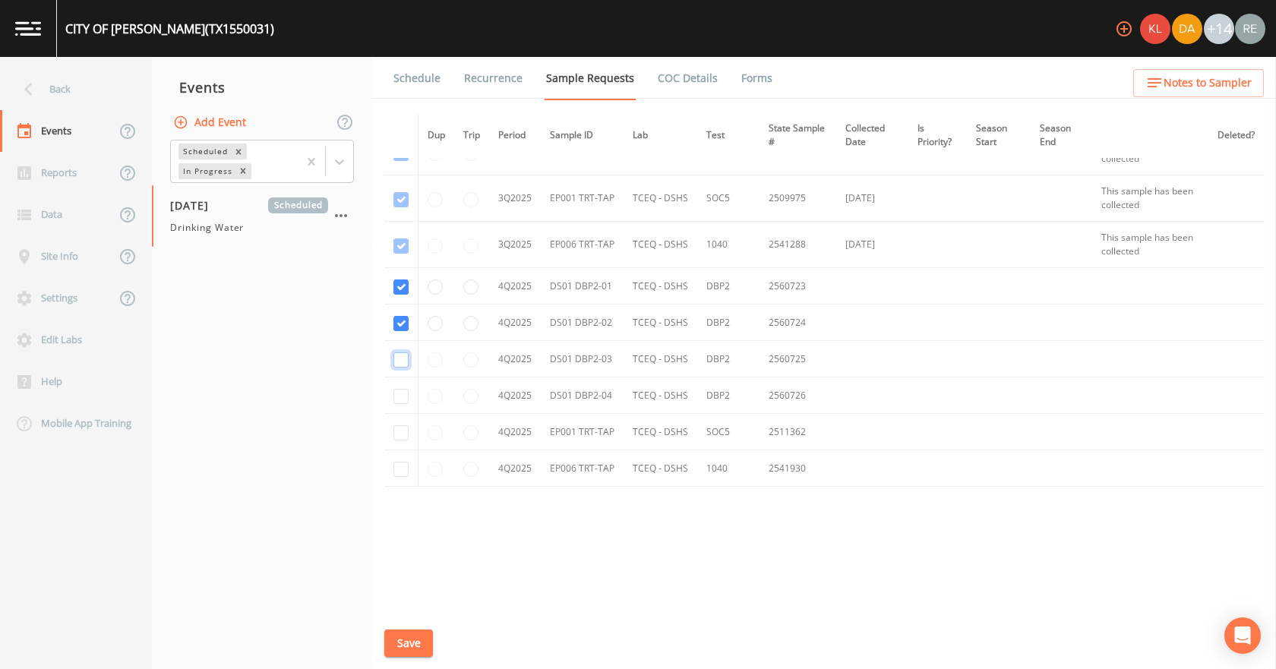
click at [406, 358] on input "checkbox" at bounding box center [400, 359] width 15 height 15
checkbox input "true"
drag, startPoint x: 403, startPoint y: 393, endPoint x: 402, endPoint y: 409, distance: 16.0
click at [403, 396] on input "checkbox" at bounding box center [400, 396] width 15 height 15
checkbox input "true"
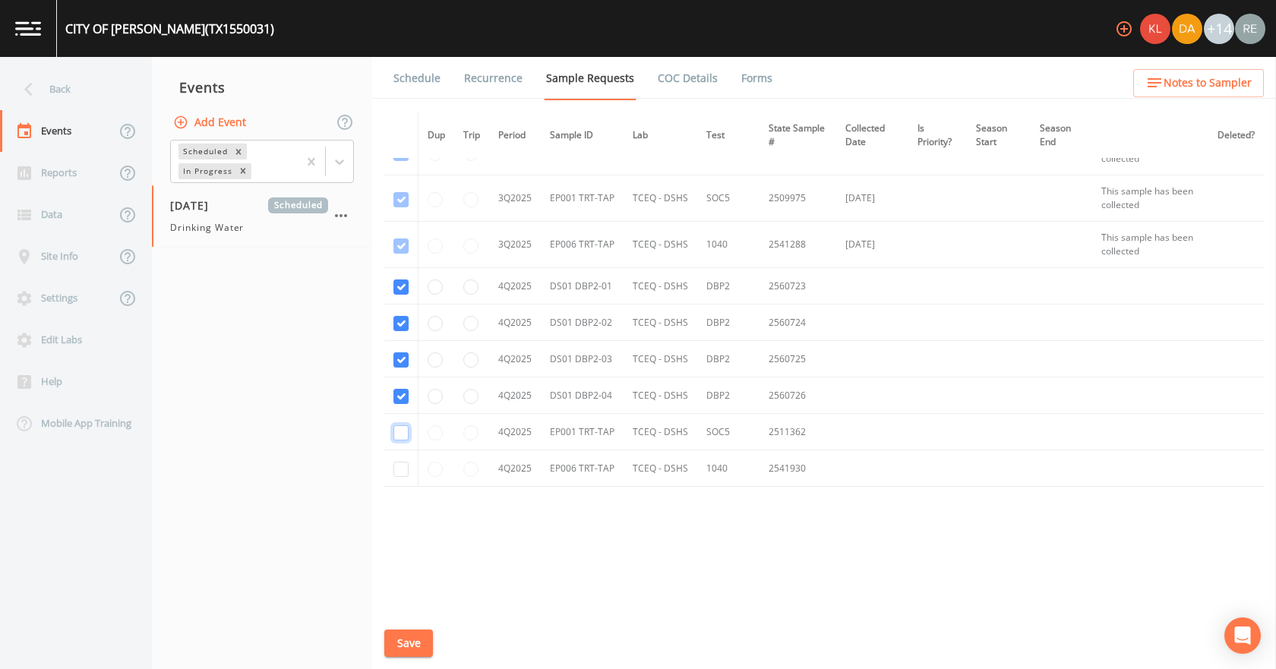
drag, startPoint x: 400, startPoint y: 434, endPoint x: 401, endPoint y: 443, distance: 8.4
click at [400, 434] on input "checkbox" at bounding box center [400, 432] width 15 height 15
checkbox input "true"
click at [398, 467] on input "checkbox" at bounding box center [400, 469] width 15 height 15
checkbox input "true"
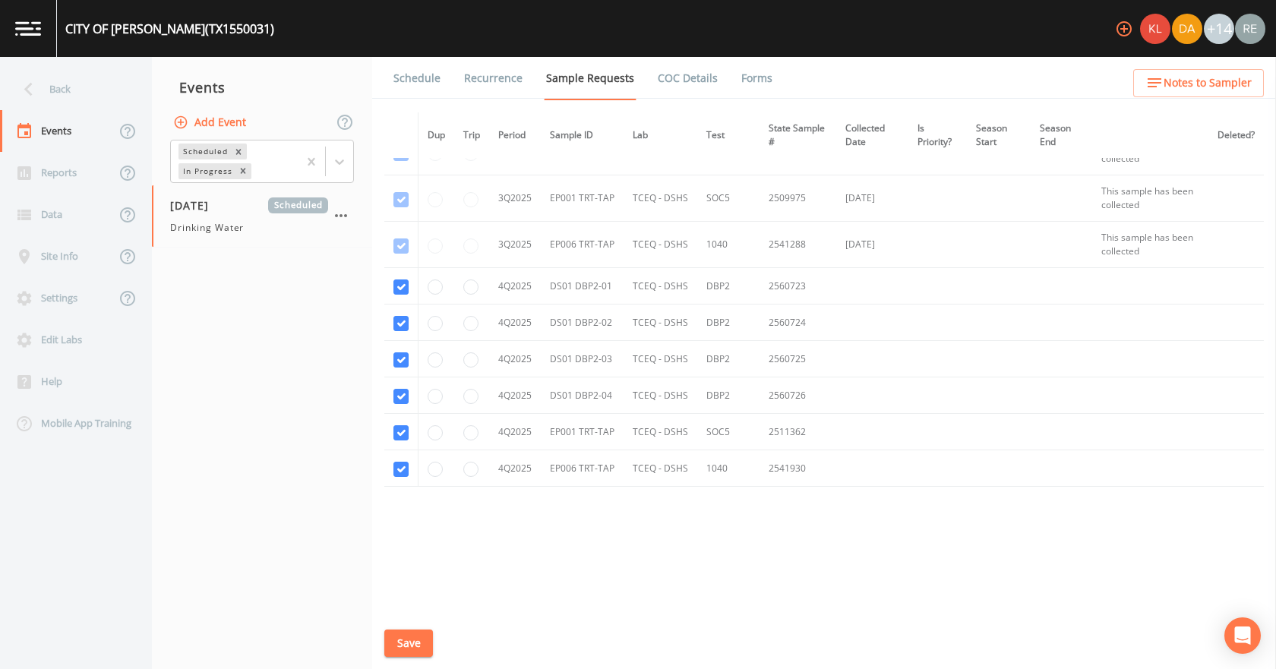
click at [421, 640] on button "Save" at bounding box center [408, 644] width 49 height 28
click at [426, 82] on link "Schedule" at bounding box center [417, 78] width 52 height 43
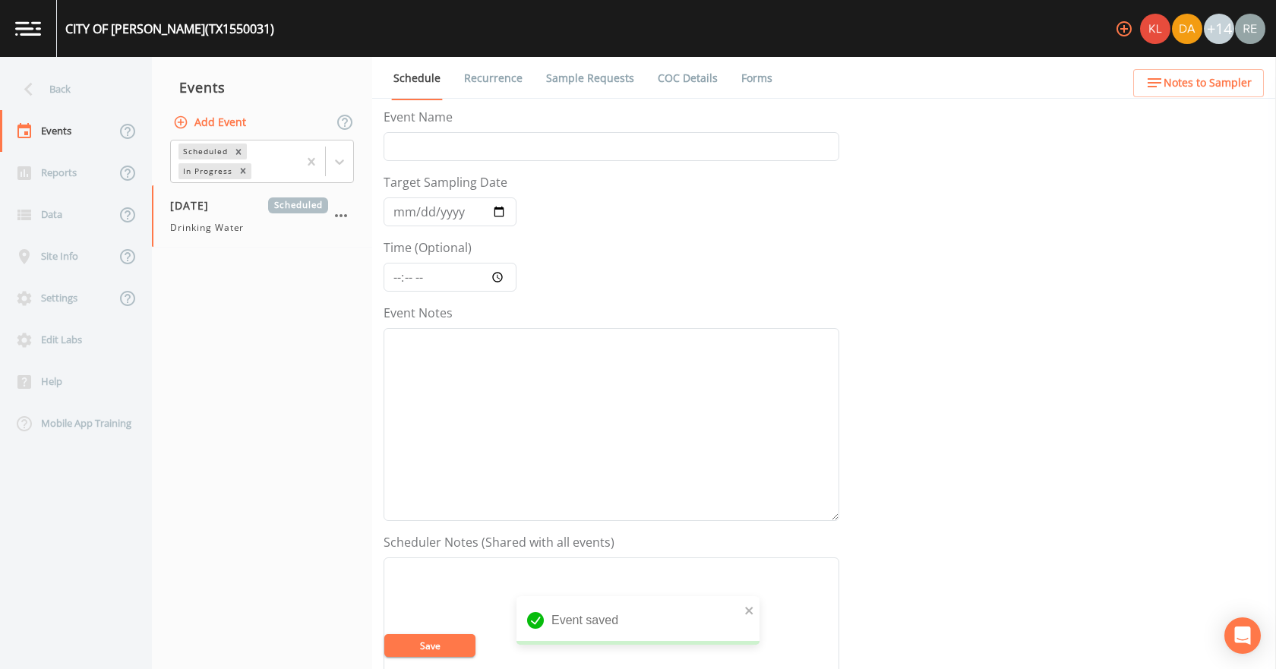
scroll to position [403, 0]
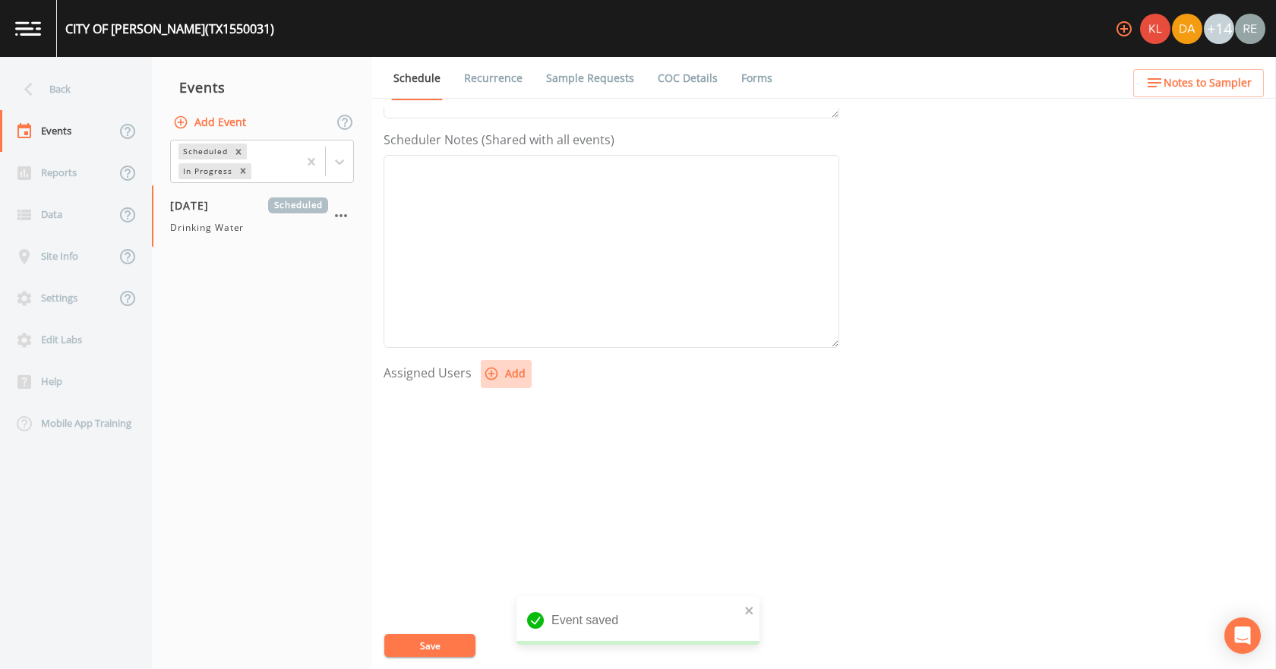
click at [521, 370] on button "Add" at bounding box center [506, 374] width 51 height 28
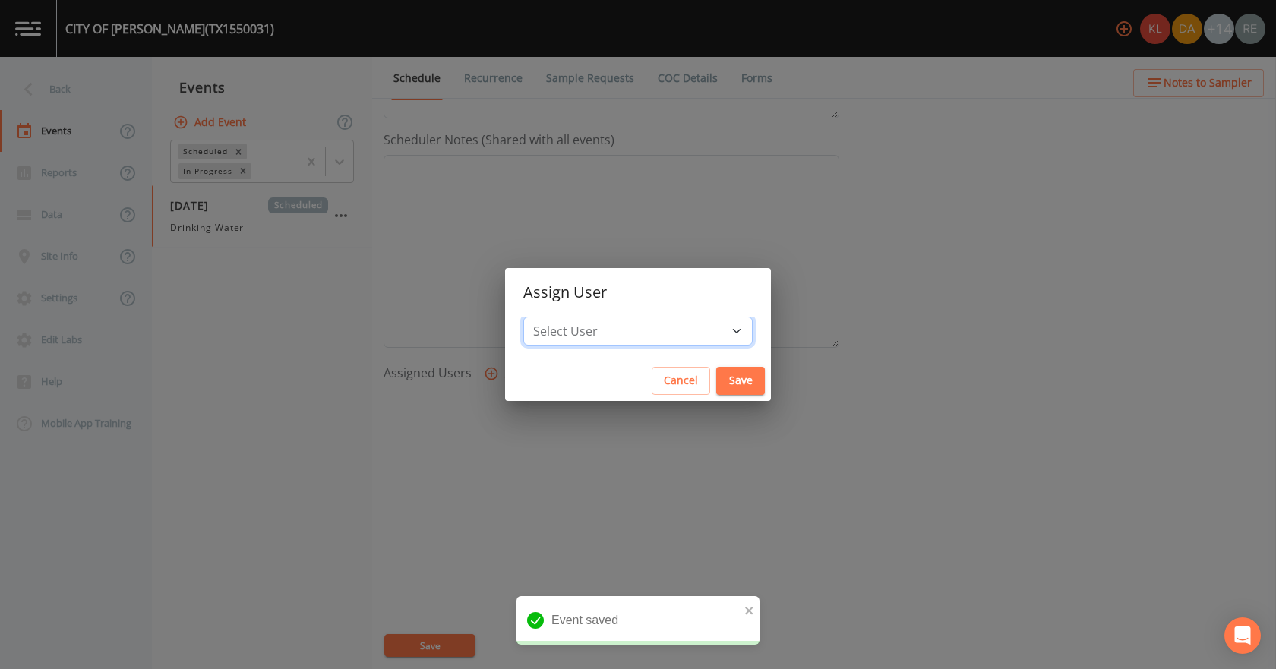
click at [585, 330] on select "Select User [PERSON_NAME] [PERSON_NAME] [PERSON_NAME] [PERSON_NAME] [PERSON_NAM…" at bounding box center [637, 331] width 229 height 29
select select "cda467bf-2385-465e-b0d0-2ef008f7967e"
click at [564, 317] on select "Select User [PERSON_NAME] [PERSON_NAME] [PERSON_NAME] [PERSON_NAME] [PERSON_NAM…" at bounding box center [637, 331] width 229 height 29
drag, startPoint x: 705, startPoint y: 372, endPoint x: 701, endPoint y: 379, distance: 7.8
click at [716, 372] on button "Save" at bounding box center [740, 381] width 49 height 28
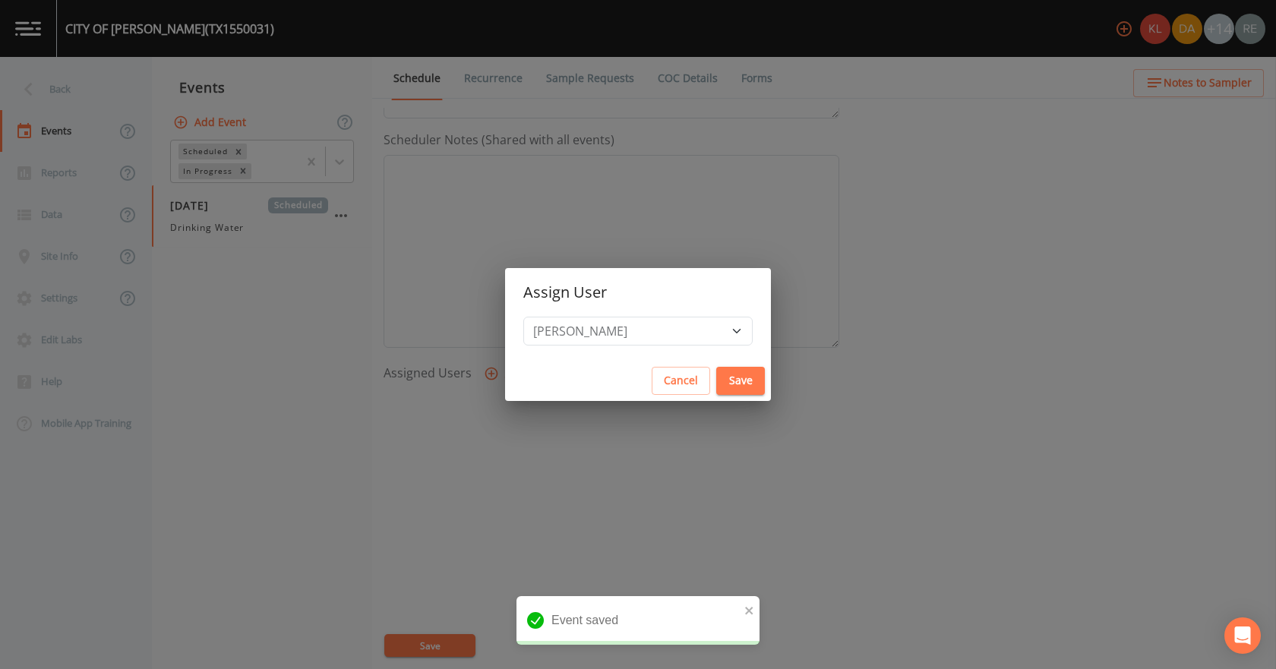
select select
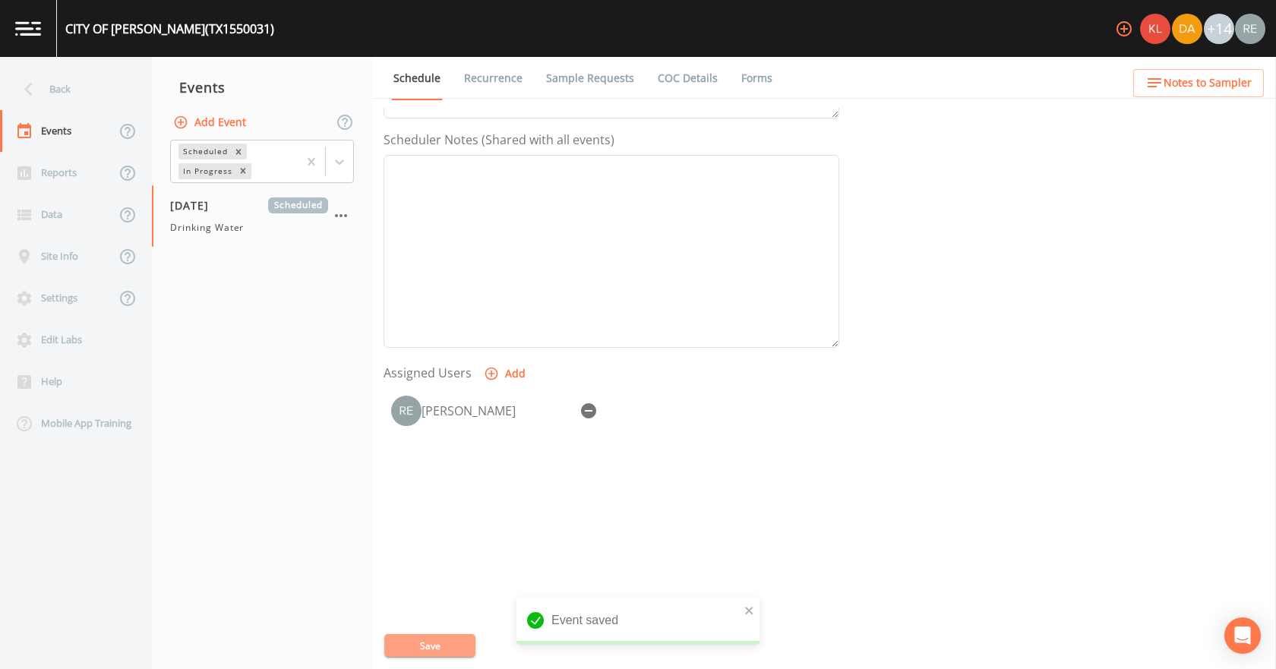
click at [447, 643] on button "Save" at bounding box center [429, 645] width 91 height 23
click at [81, 92] on div "Back" at bounding box center [68, 89] width 137 height 42
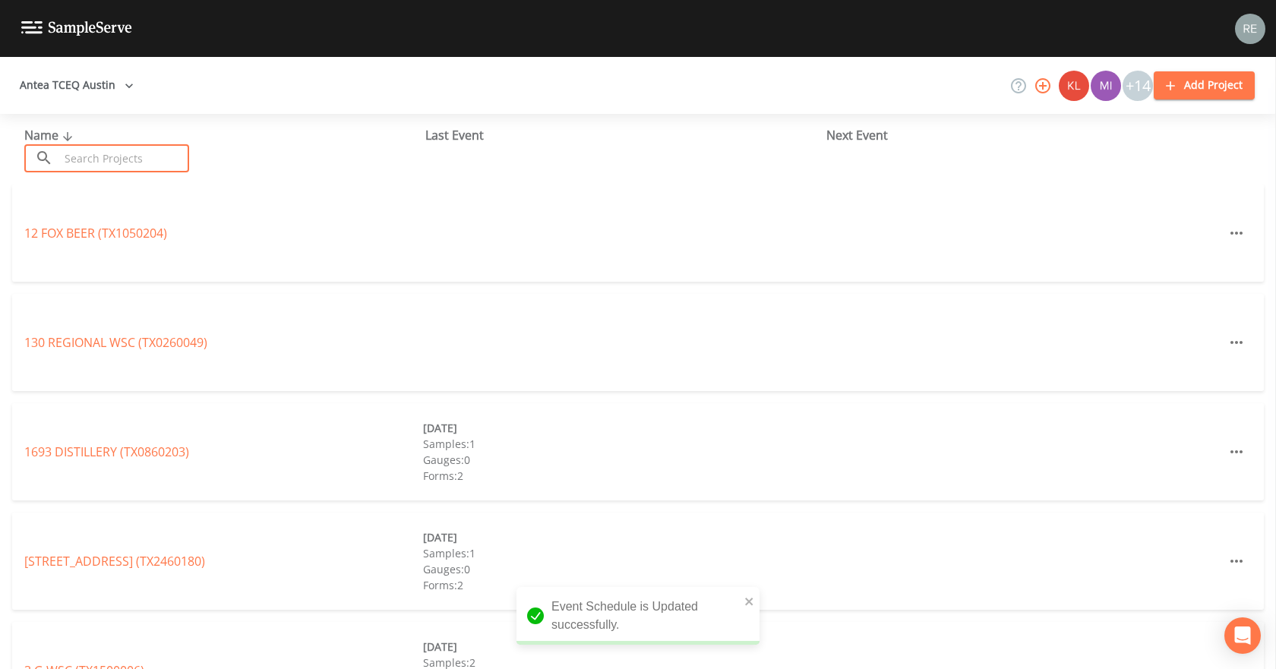
click at [104, 151] on input "text" at bounding box center [124, 158] width 130 height 28
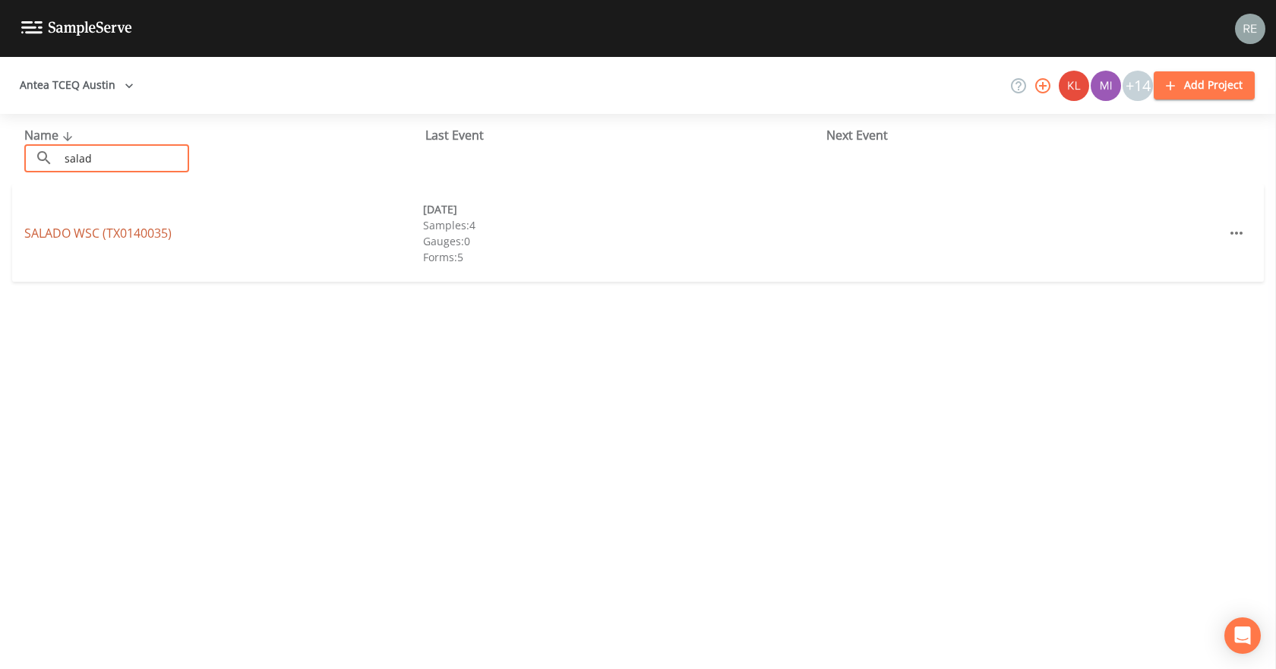
type input "salad"
click at [72, 240] on link "SALADO WSC (TX0140035)" at bounding box center [97, 233] width 147 height 17
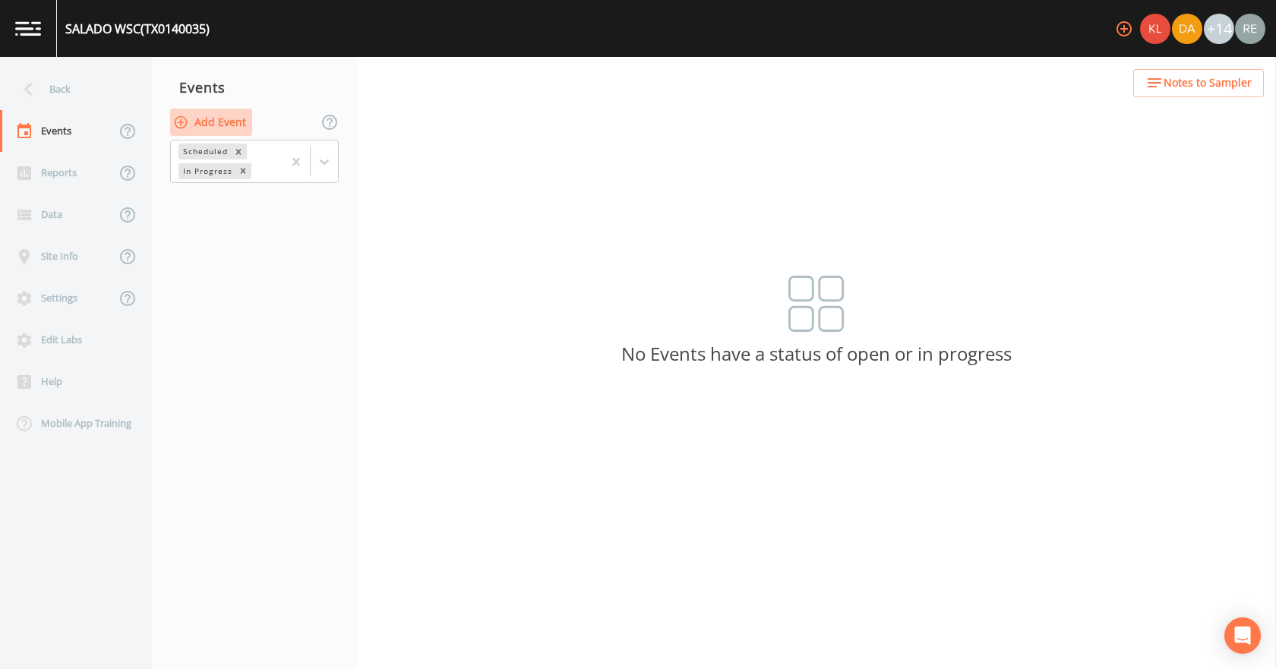
click at [226, 116] on button "Add Event" at bounding box center [211, 123] width 82 height 28
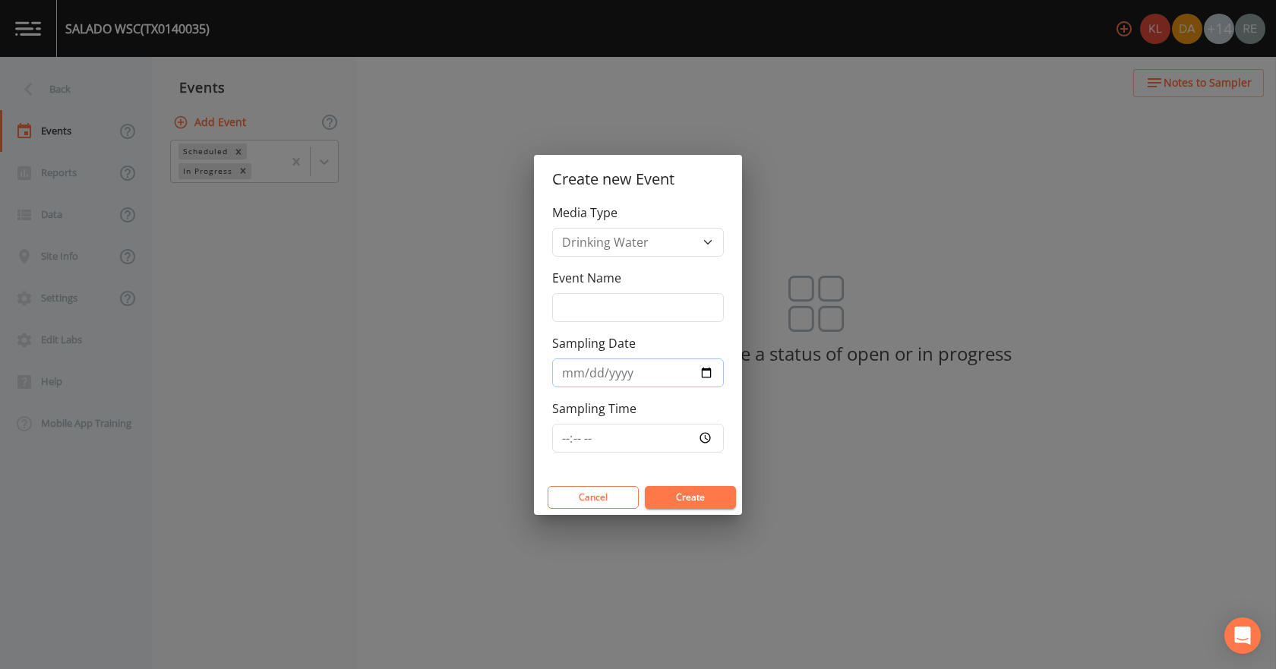
click at [702, 374] on input "Sampling Date" at bounding box center [638, 372] width 172 height 29
drag, startPoint x: 702, startPoint y: 365, endPoint x: 694, endPoint y: 386, distance: 22.6
click at [702, 365] on input "[DATE]" at bounding box center [638, 372] width 172 height 29
type input "[DATE]"
click at [668, 494] on button "Create" at bounding box center [690, 497] width 91 height 23
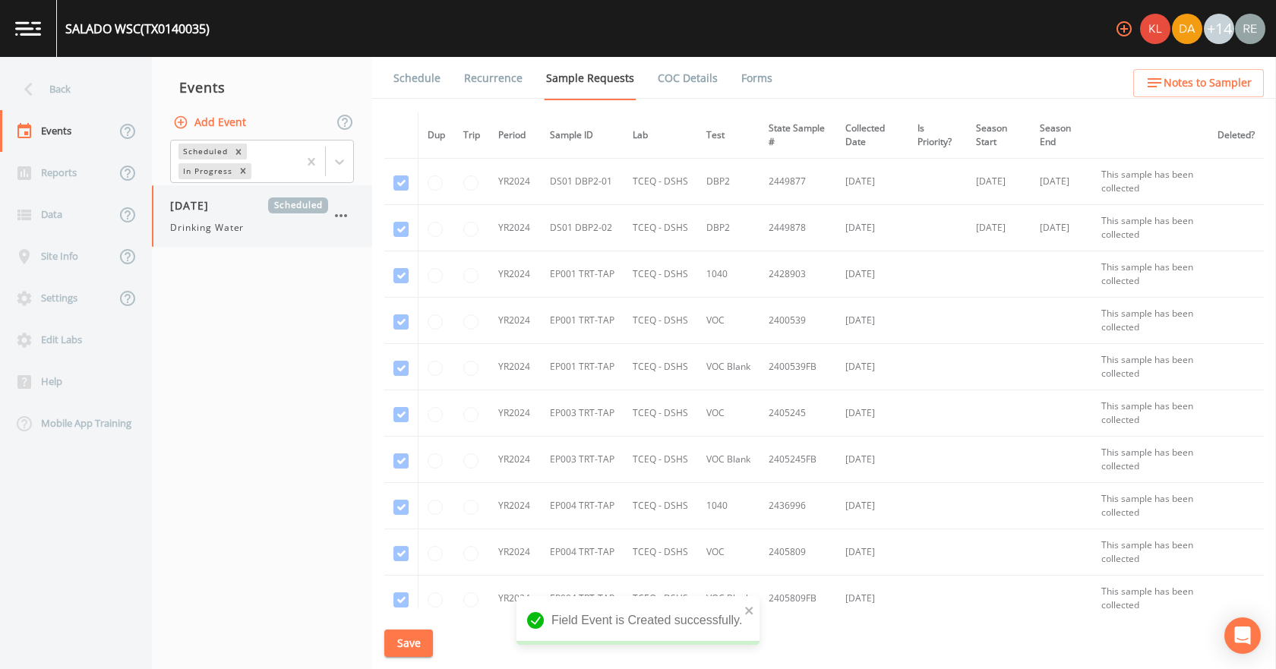
click at [229, 233] on span "Drinking Water" at bounding box center [207, 228] width 74 height 14
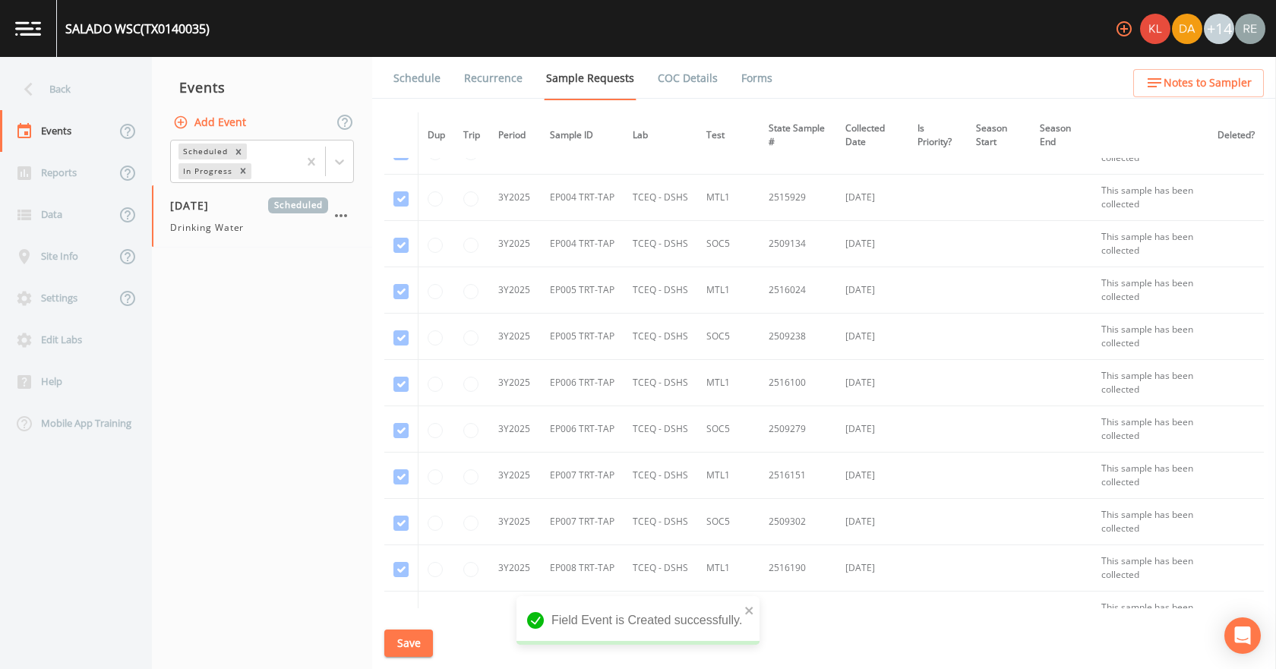
scroll to position [3137, 0]
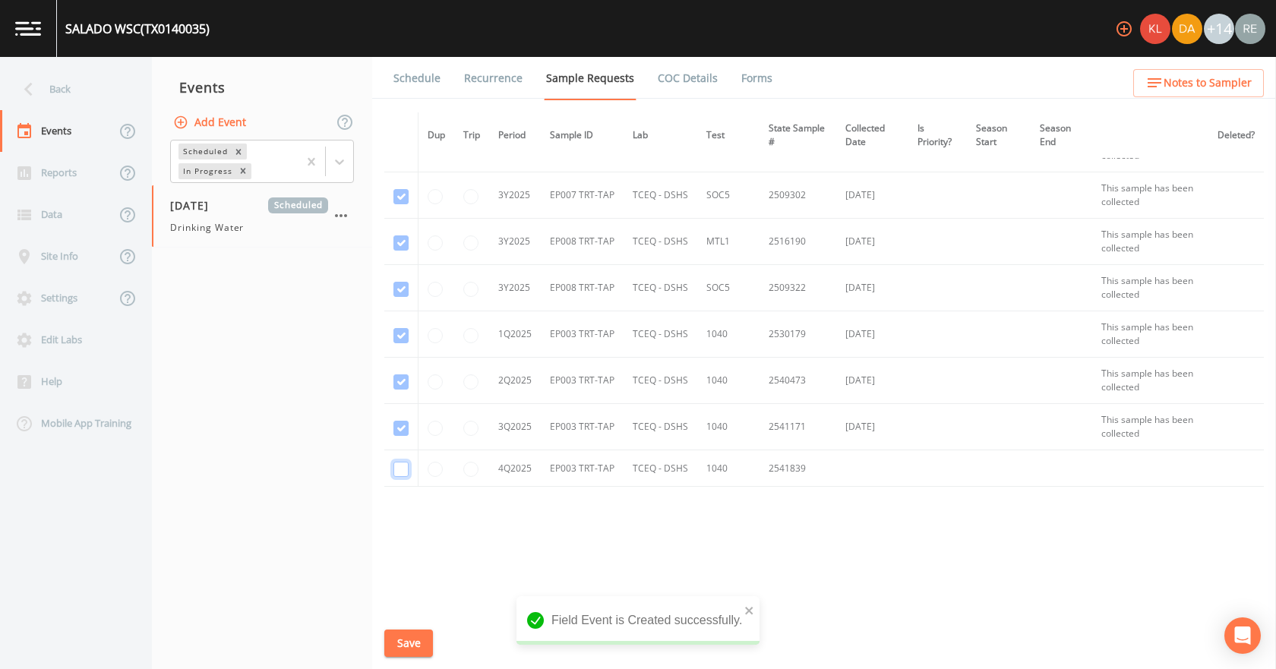
click at [395, 469] on input "checkbox" at bounding box center [400, 469] width 15 height 15
checkbox input "true"
drag, startPoint x: 409, startPoint y: 637, endPoint x: 427, endPoint y: 617, distance: 27.4
click at [409, 637] on button "Save" at bounding box center [408, 644] width 49 height 28
click at [419, 641] on button "Save" at bounding box center [408, 644] width 49 height 28
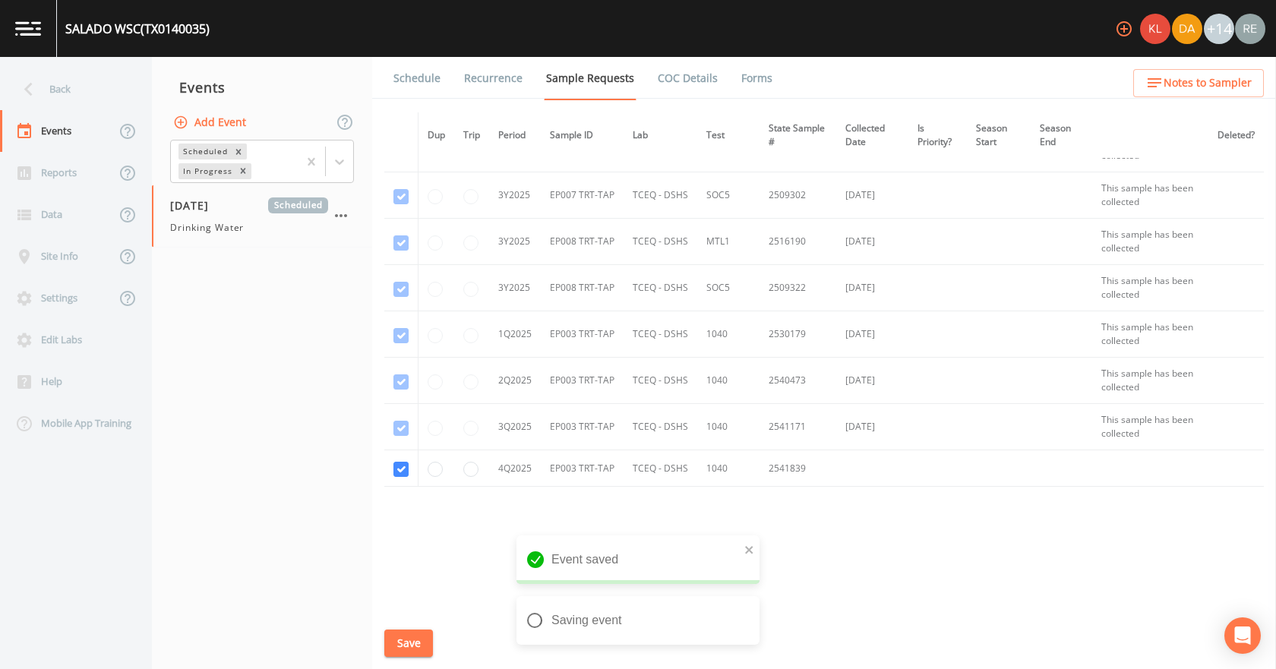
click at [417, 81] on link "Schedule" at bounding box center [417, 78] width 52 height 43
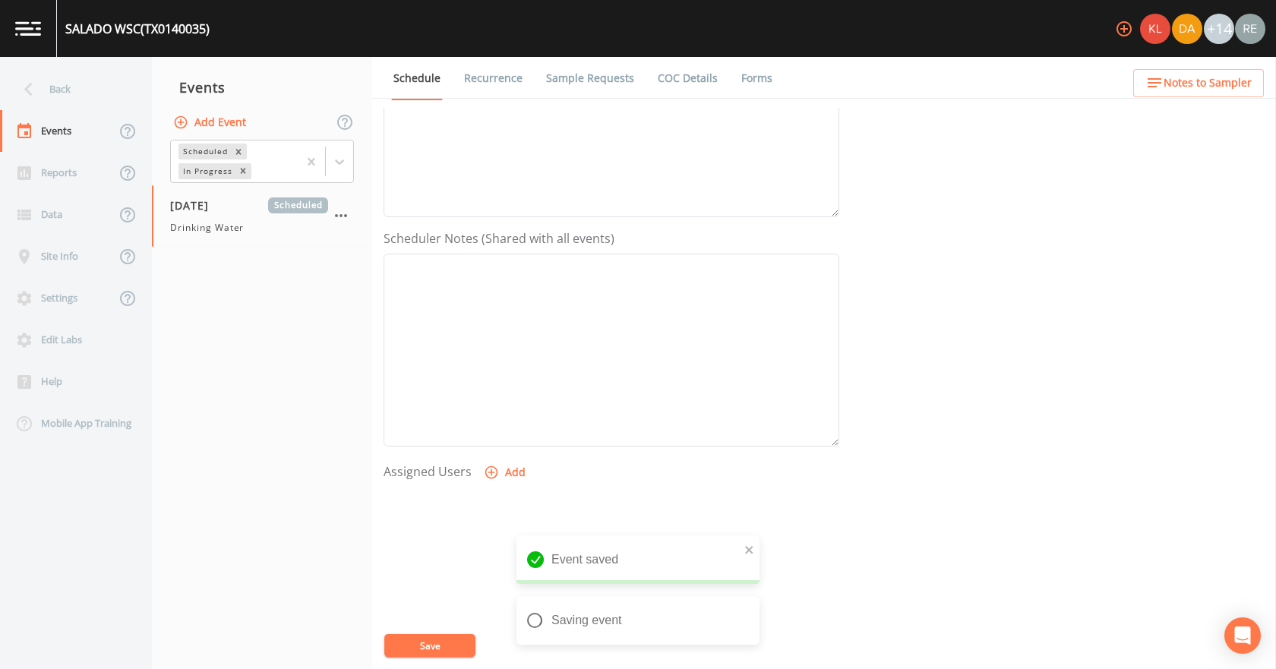
scroll to position [403, 0]
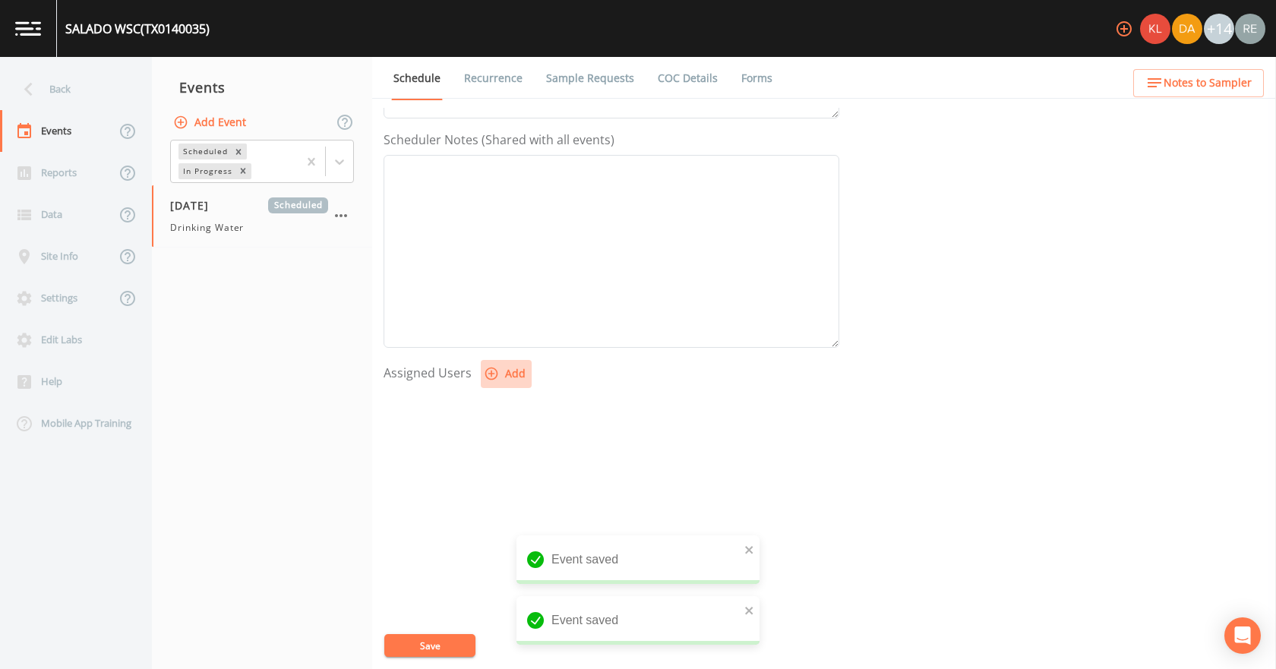
click at [523, 362] on button "Add" at bounding box center [506, 374] width 51 height 28
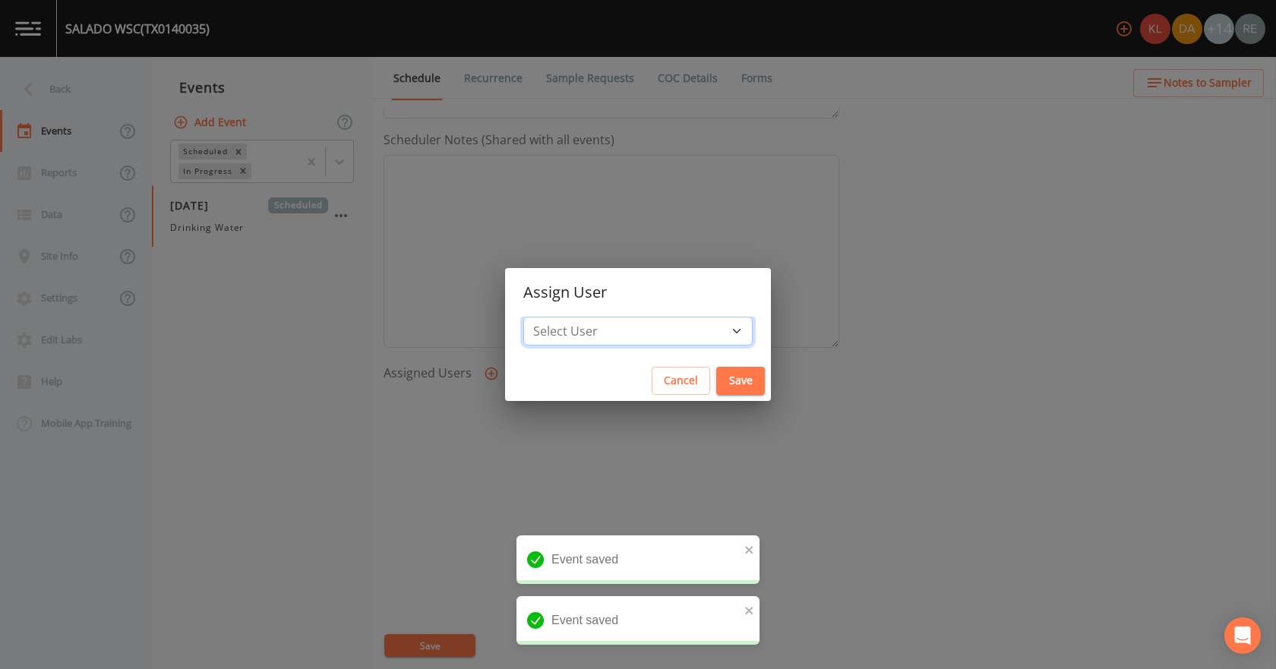
click at [575, 330] on select "Select User [PERSON_NAME] [PERSON_NAME] [PERSON_NAME] [PERSON_NAME] [PERSON_NAM…" at bounding box center [637, 331] width 229 height 29
select select "cda467bf-2385-465e-b0d0-2ef008f7967e"
click at [564, 317] on select "Select User [PERSON_NAME] [PERSON_NAME] [PERSON_NAME] [PERSON_NAME] [PERSON_NAM…" at bounding box center [637, 331] width 229 height 29
click at [717, 374] on button "Save" at bounding box center [740, 381] width 49 height 28
select select
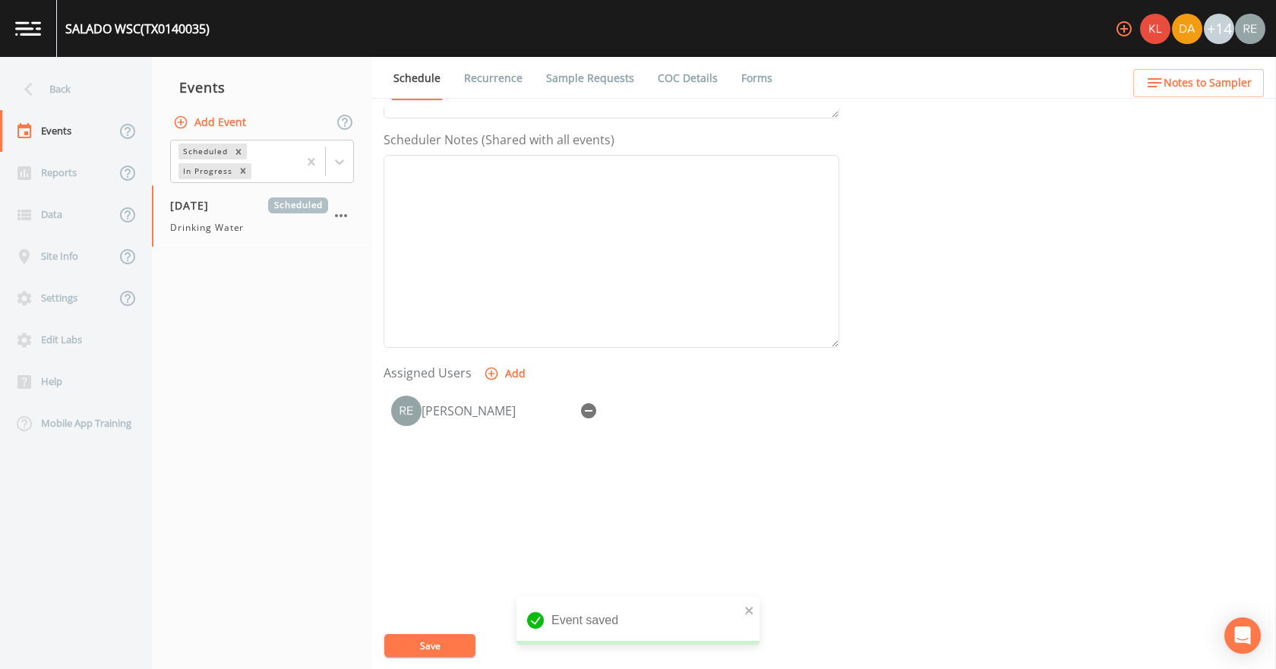
click at [449, 645] on button "Save" at bounding box center [429, 645] width 91 height 23
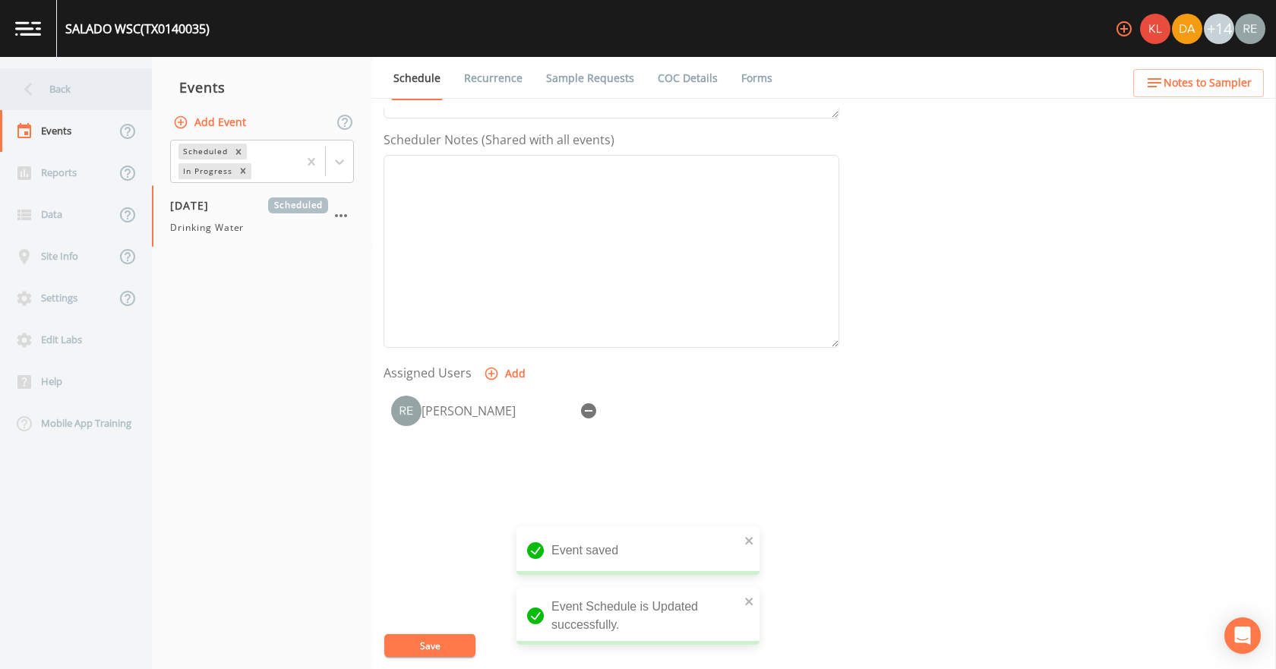
click at [62, 90] on div "Back" at bounding box center [68, 89] width 137 height 42
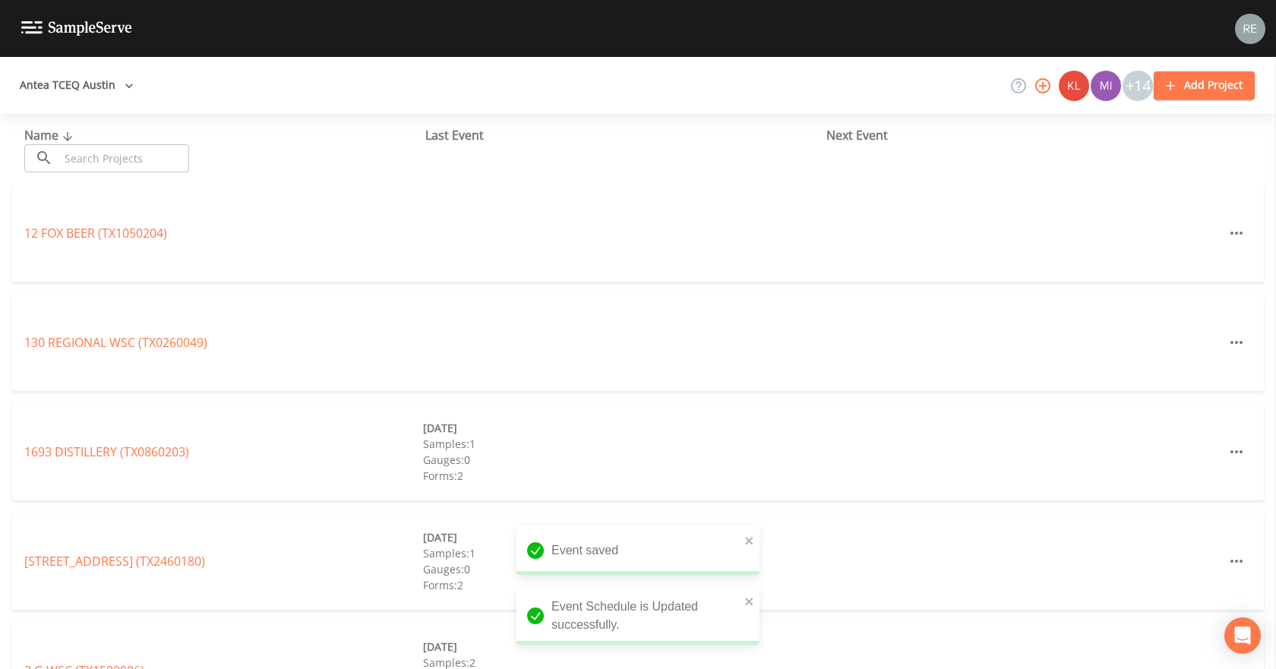
click at [96, 153] on input "text" at bounding box center [124, 158] width 130 height 28
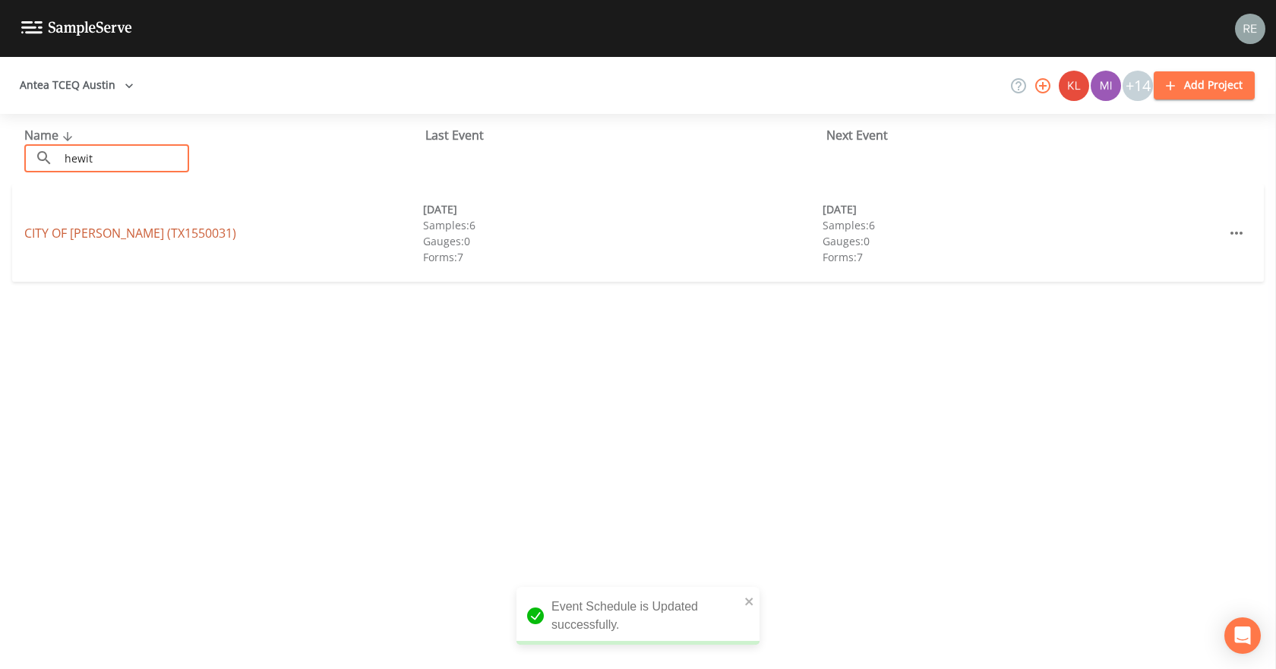
type input "hewit"
click at [90, 231] on link "[GEOGRAPHIC_DATA][PERSON_NAME] (TX1550031)" at bounding box center [130, 233] width 212 height 17
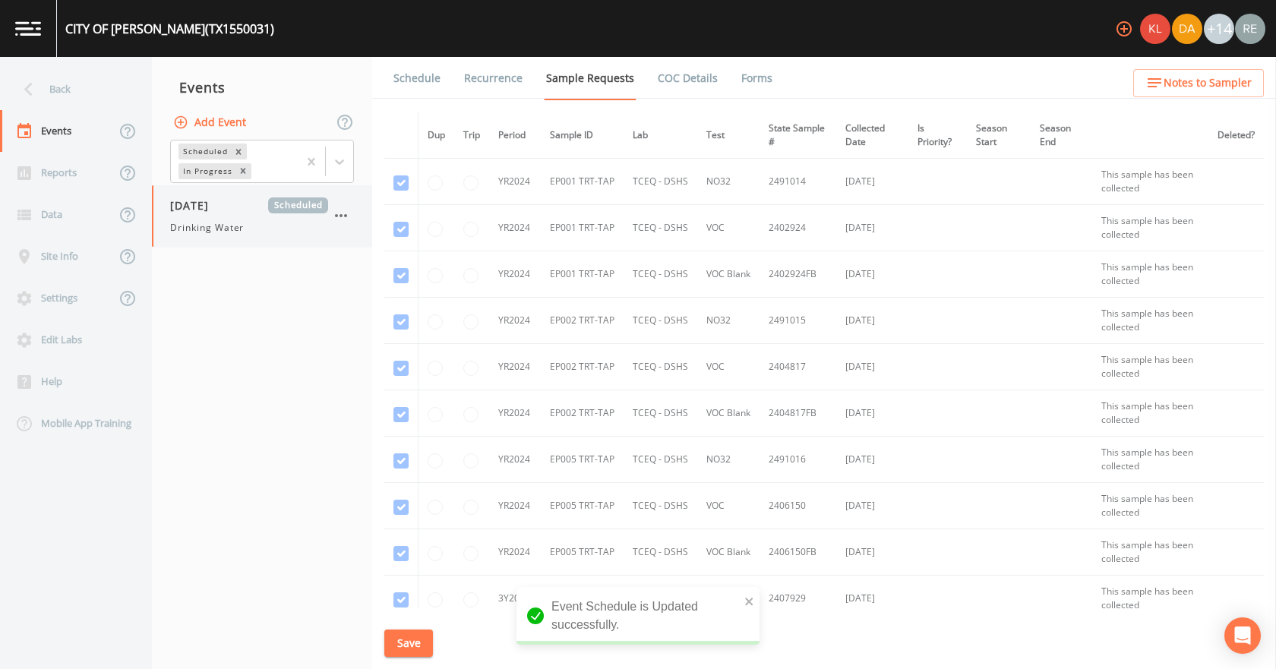
click at [191, 217] on div "[DATE] Scheduled Drinking Water" at bounding box center [249, 215] width 158 height 37
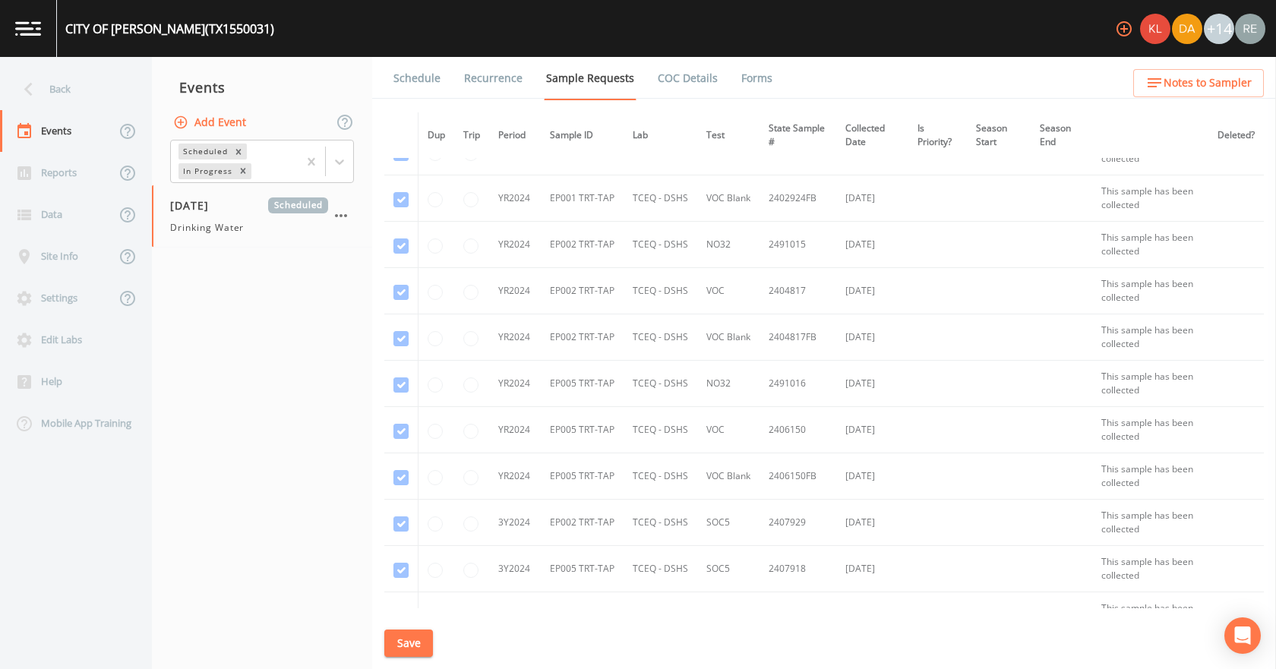
click at [421, 81] on link "Schedule" at bounding box center [417, 78] width 52 height 43
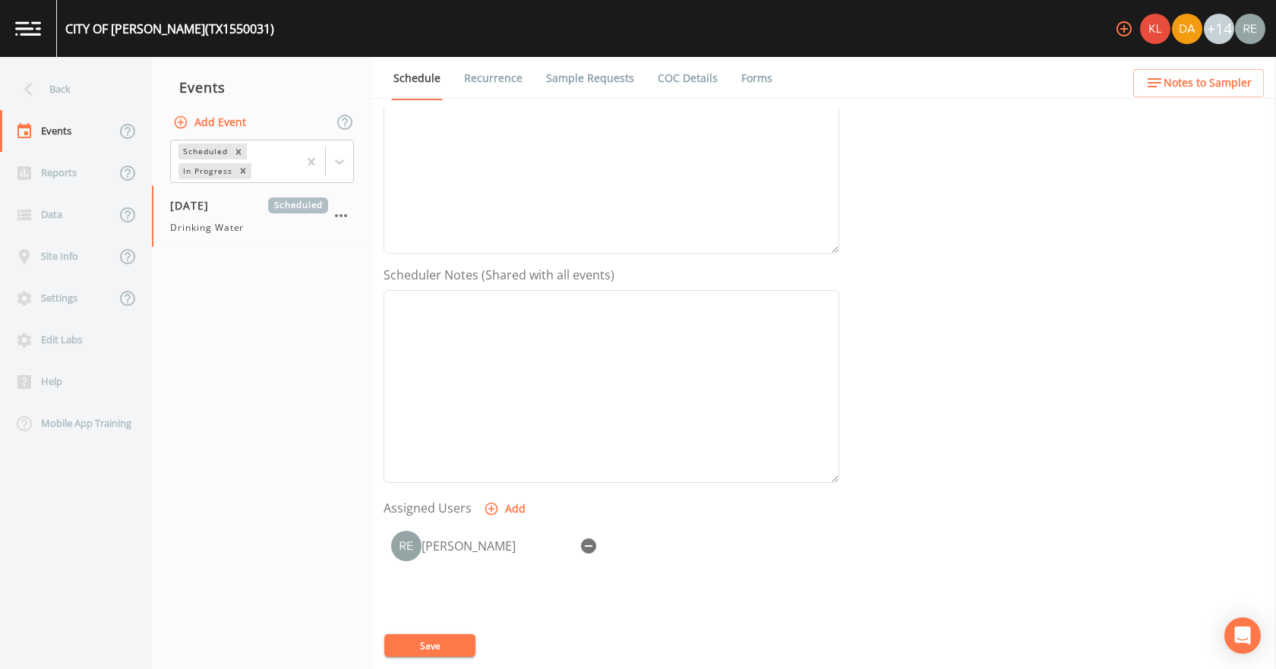
scroll to position [403, 0]
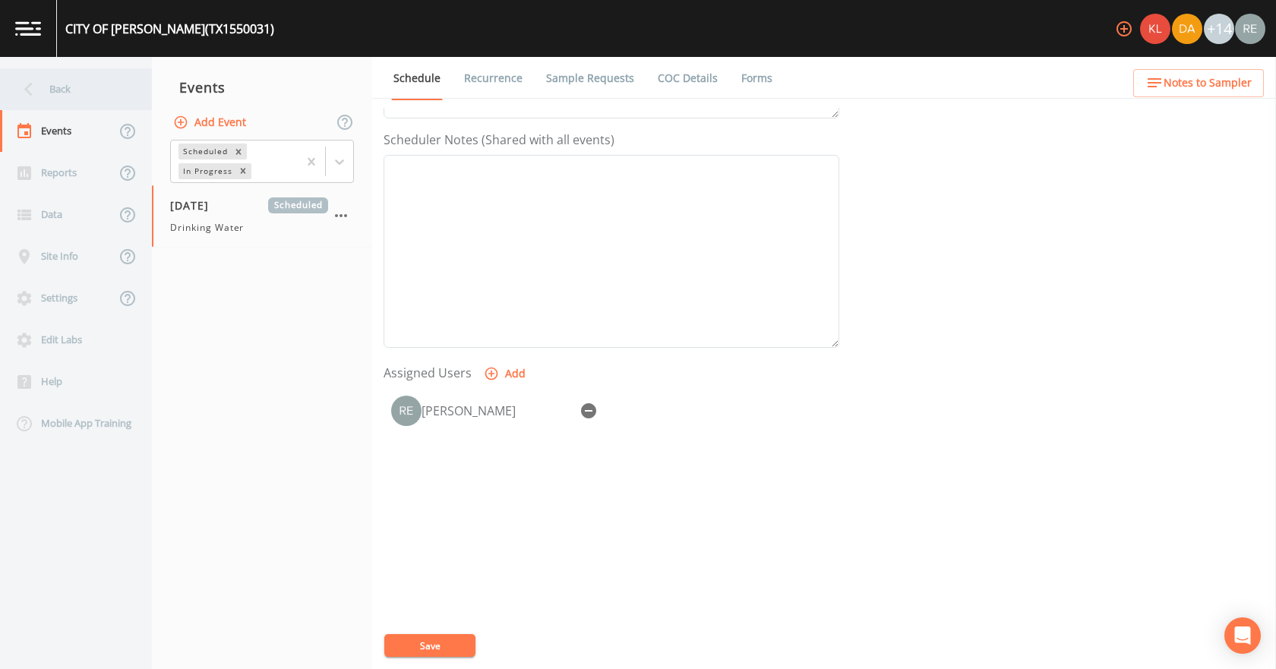
click at [8, 80] on div "Back" at bounding box center [68, 89] width 137 height 42
